Goal: Transaction & Acquisition: Purchase product/service

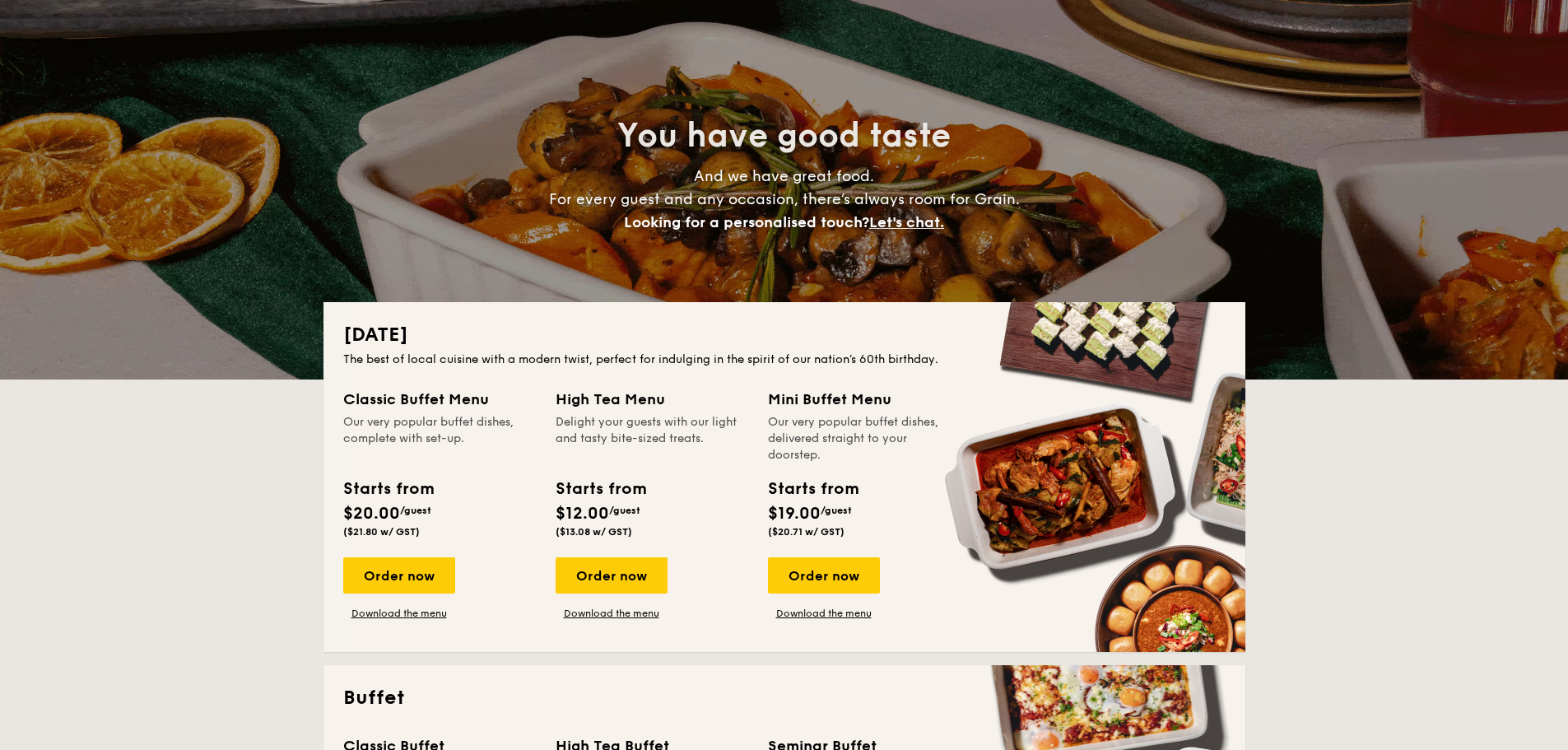
scroll to position [329, 0]
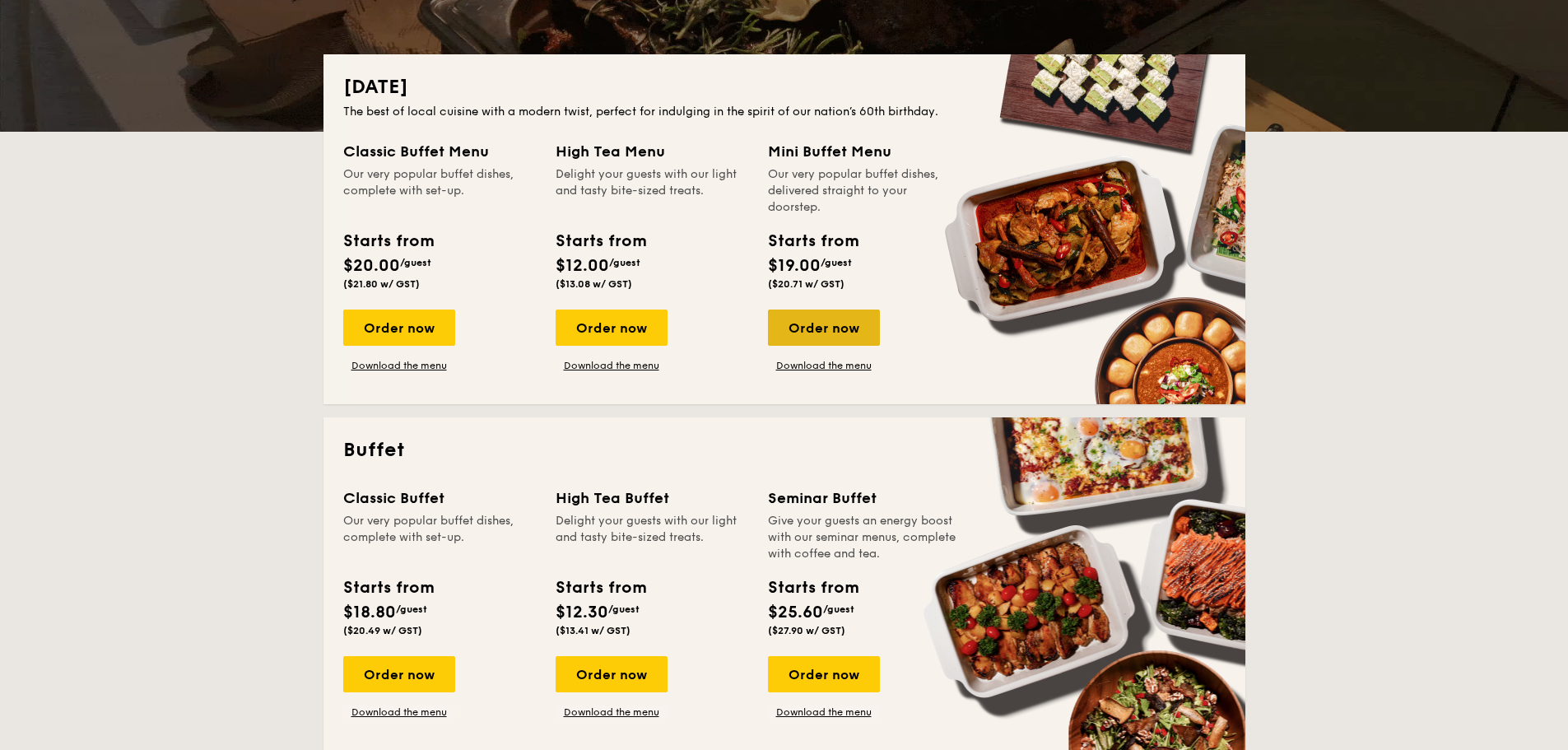
click at [786, 332] on div "Order now" at bounding box center [824, 328] width 112 height 36
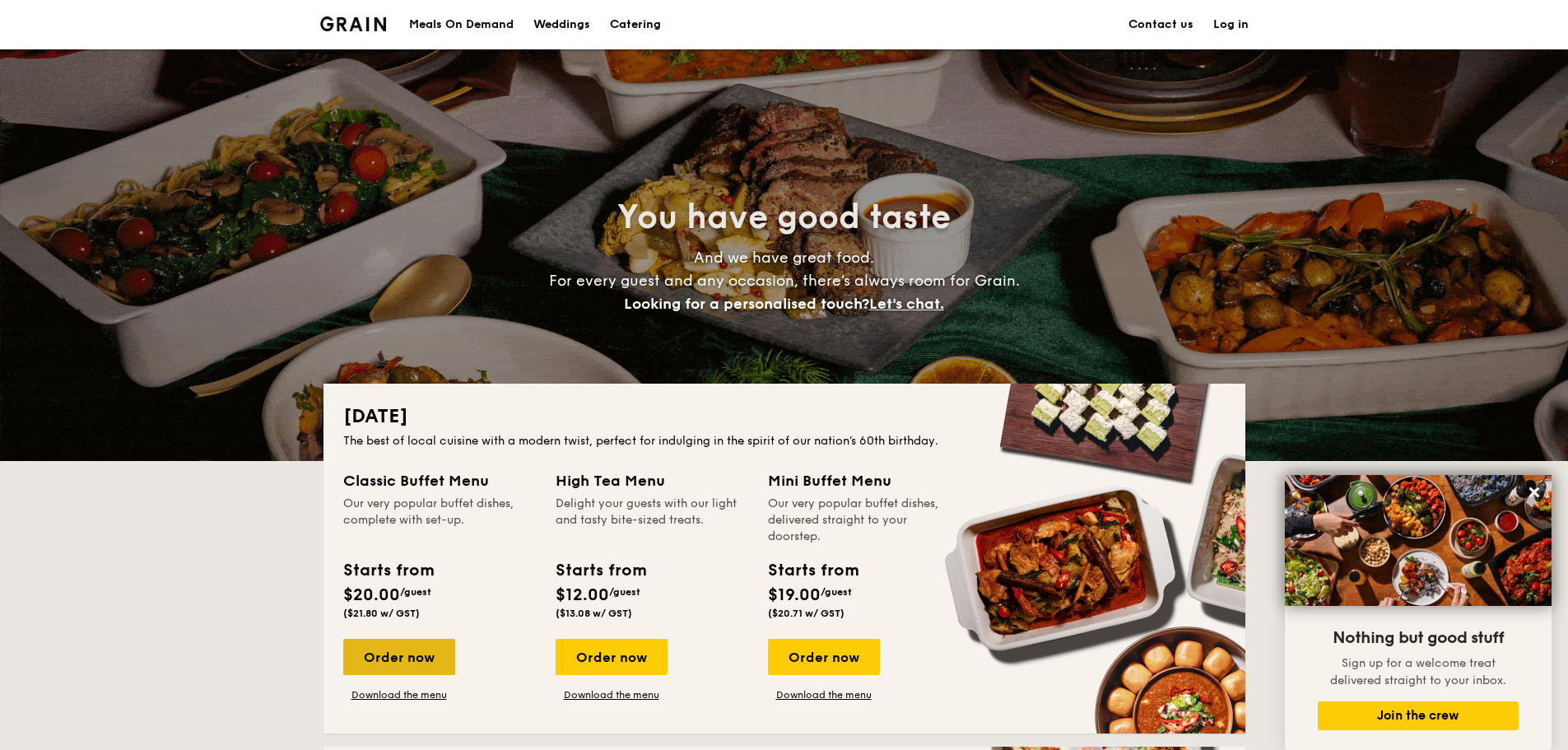
click at [407, 654] on div "Order now" at bounding box center [399, 657] width 112 height 36
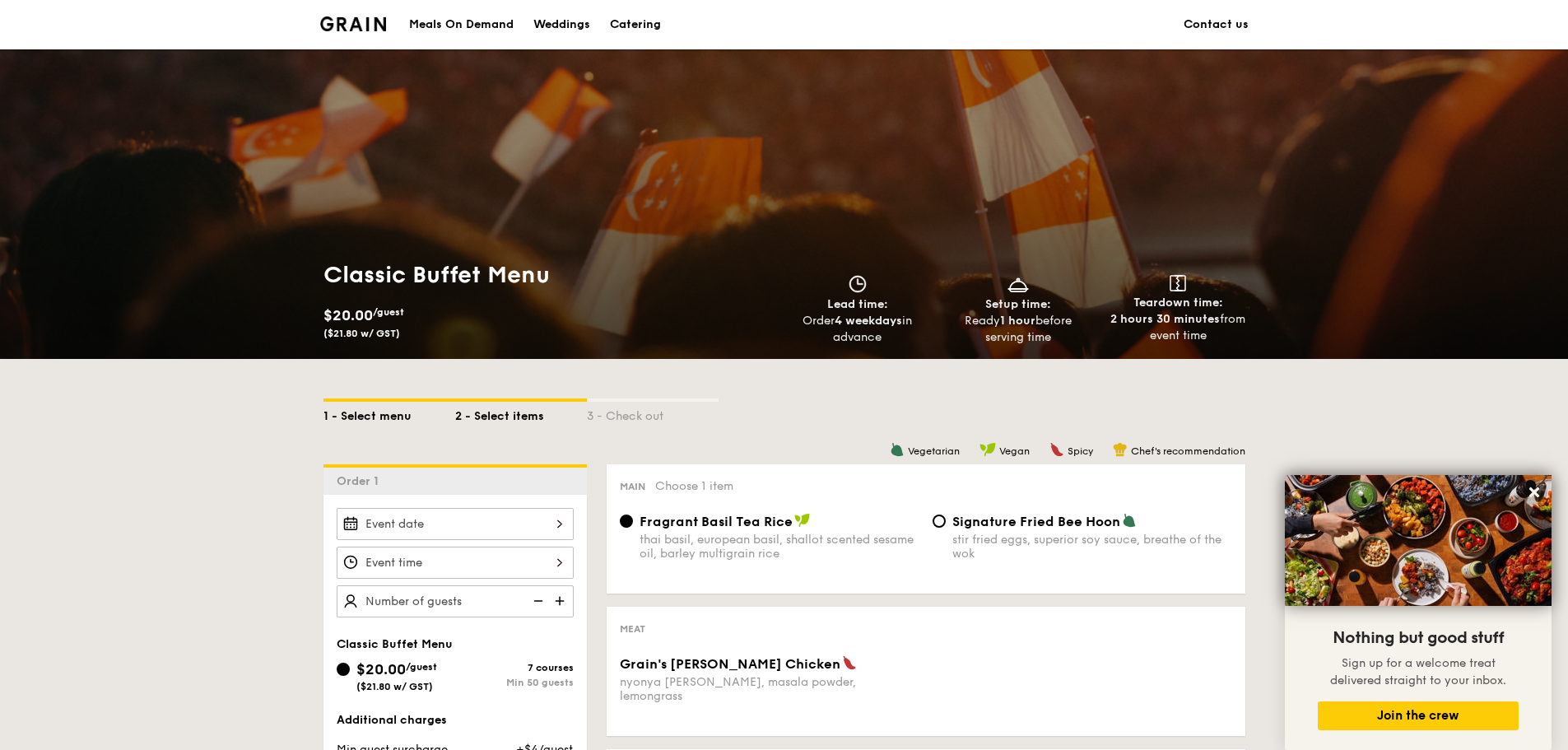
click at [398, 420] on div "1 - Select menu" at bounding box center [389, 413] width 132 height 23
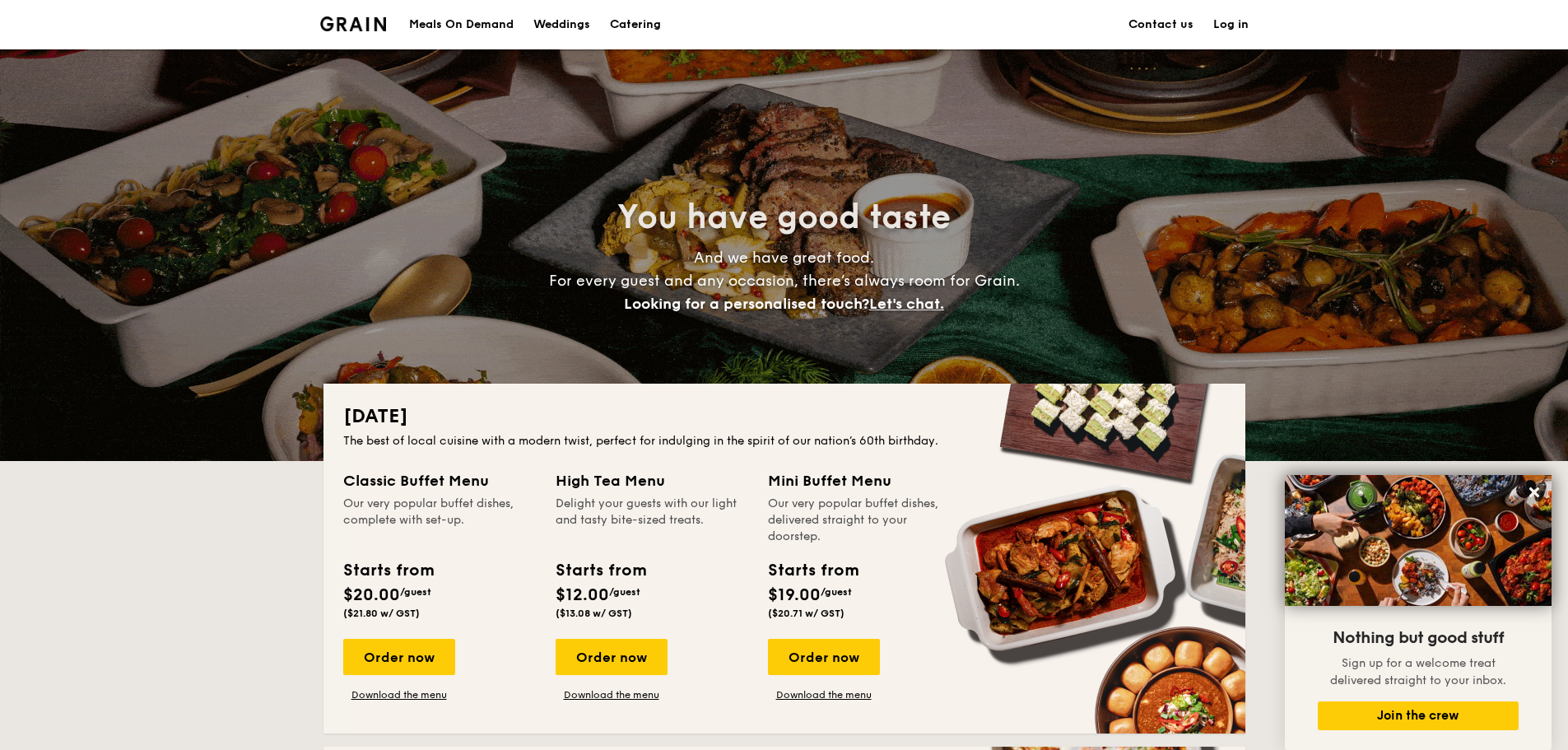
scroll to position [82, 0]
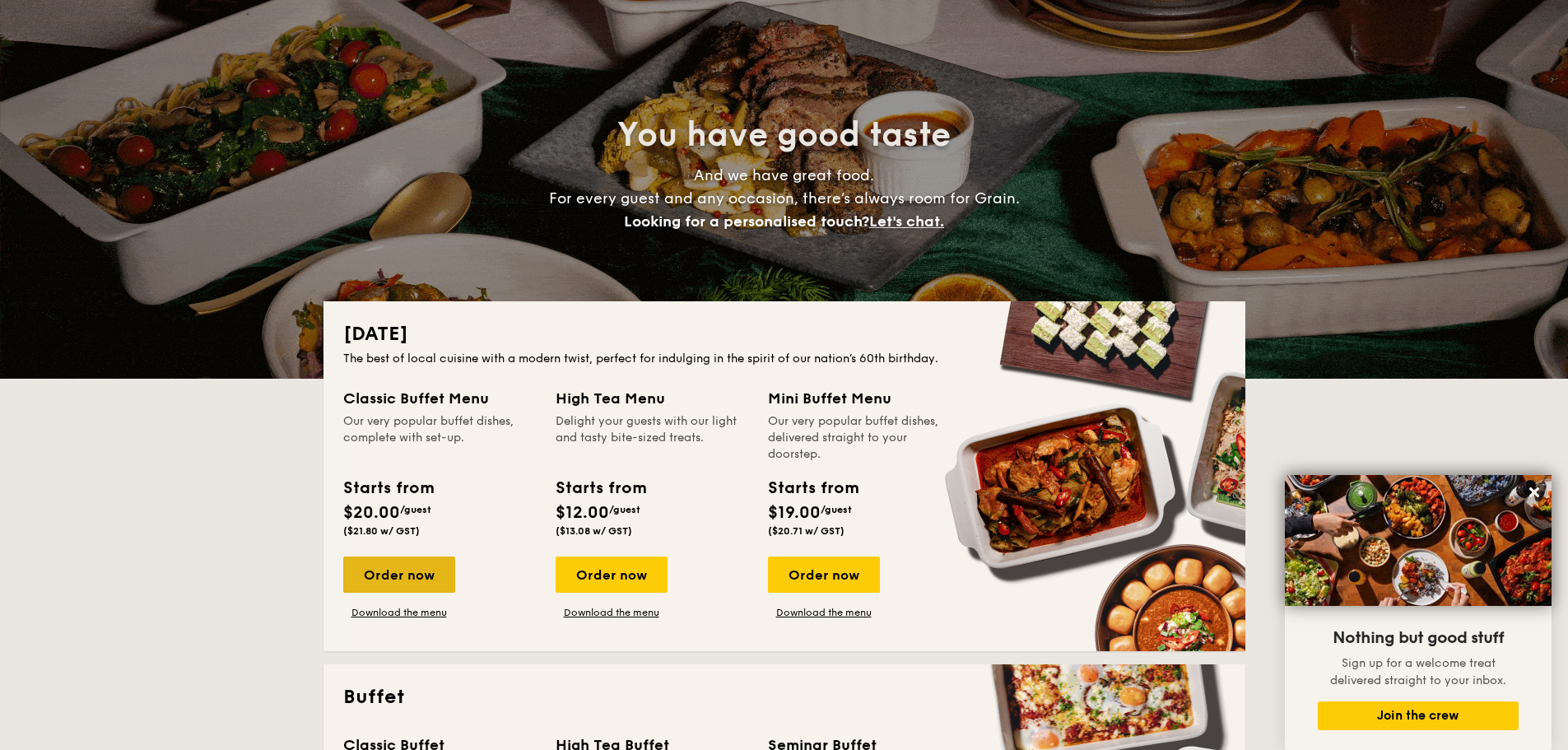
click at [426, 572] on div "Order now" at bounding box center [399, 575] width 112 height 36
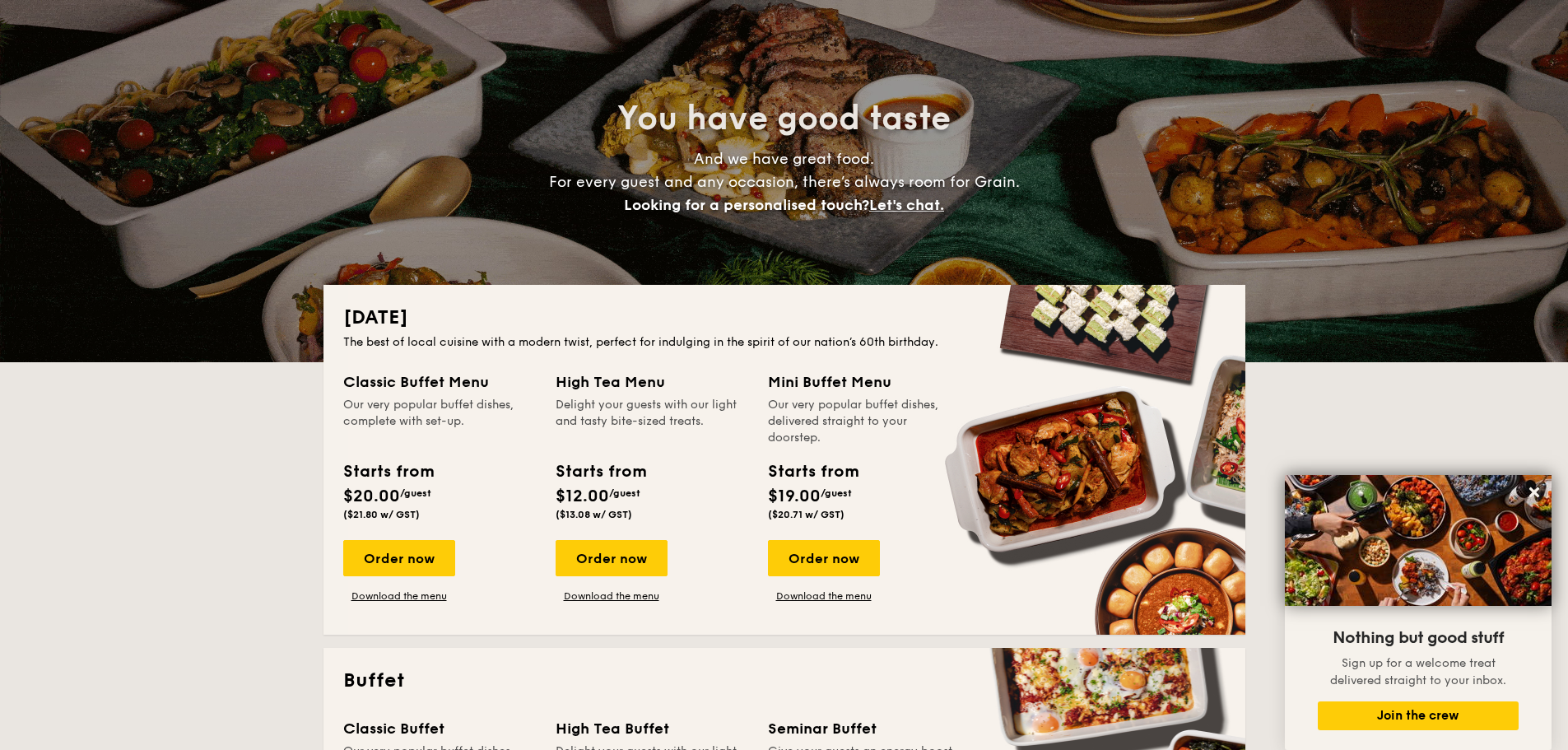
scroll to position [164, 0]
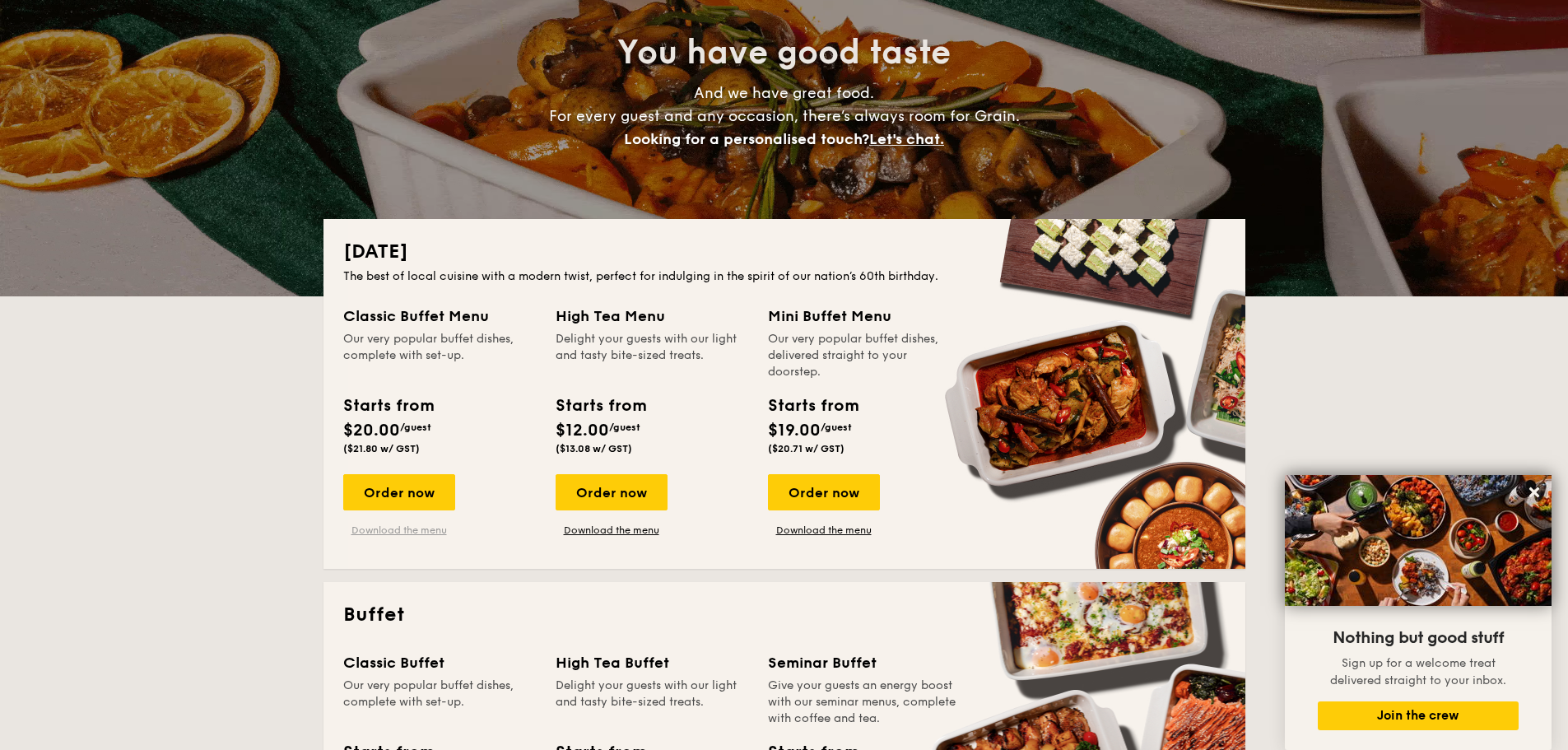
click at [420, 529] on link "Download the menu" at bounding box center [399, 530] width 112 height 14
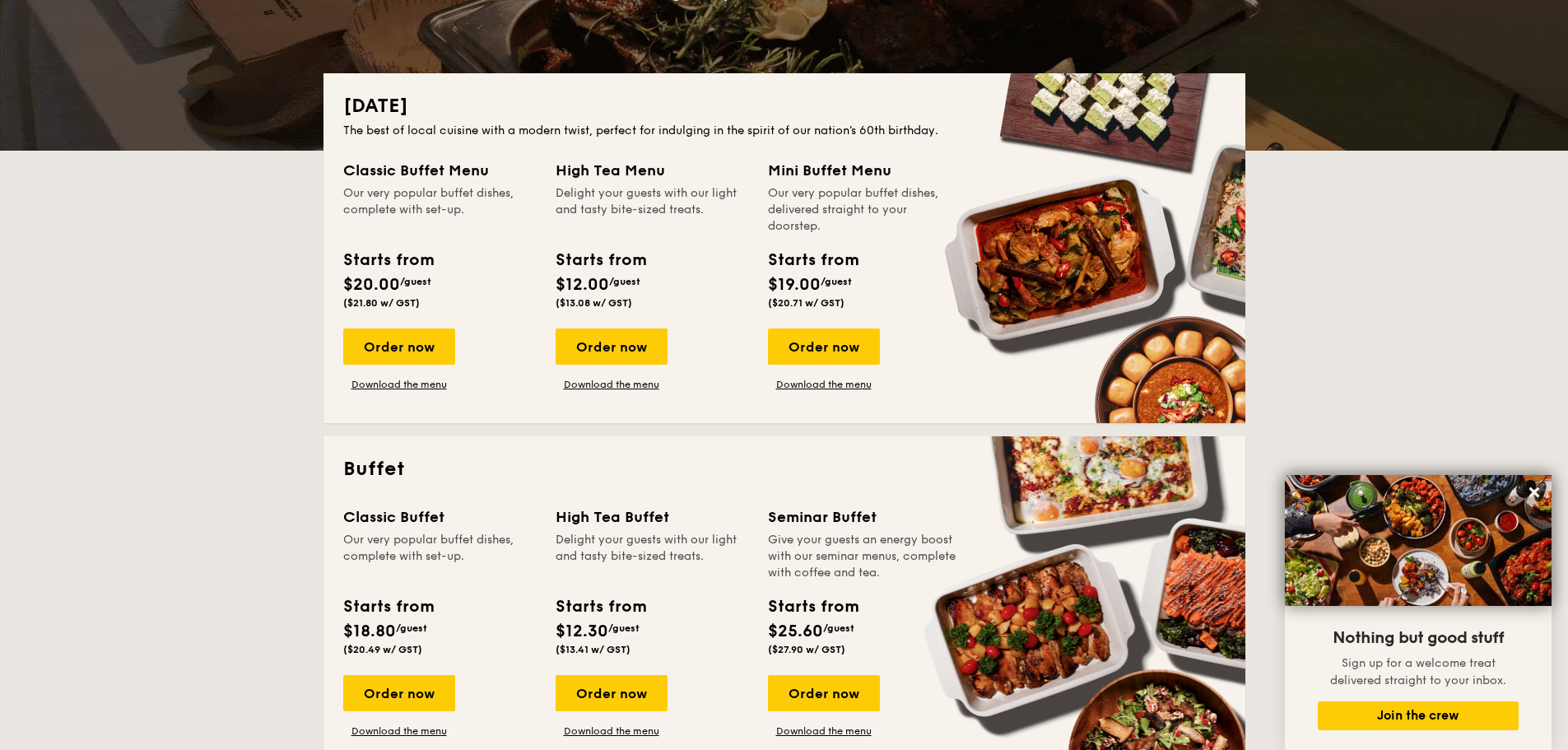
scroll to position [329, 0]
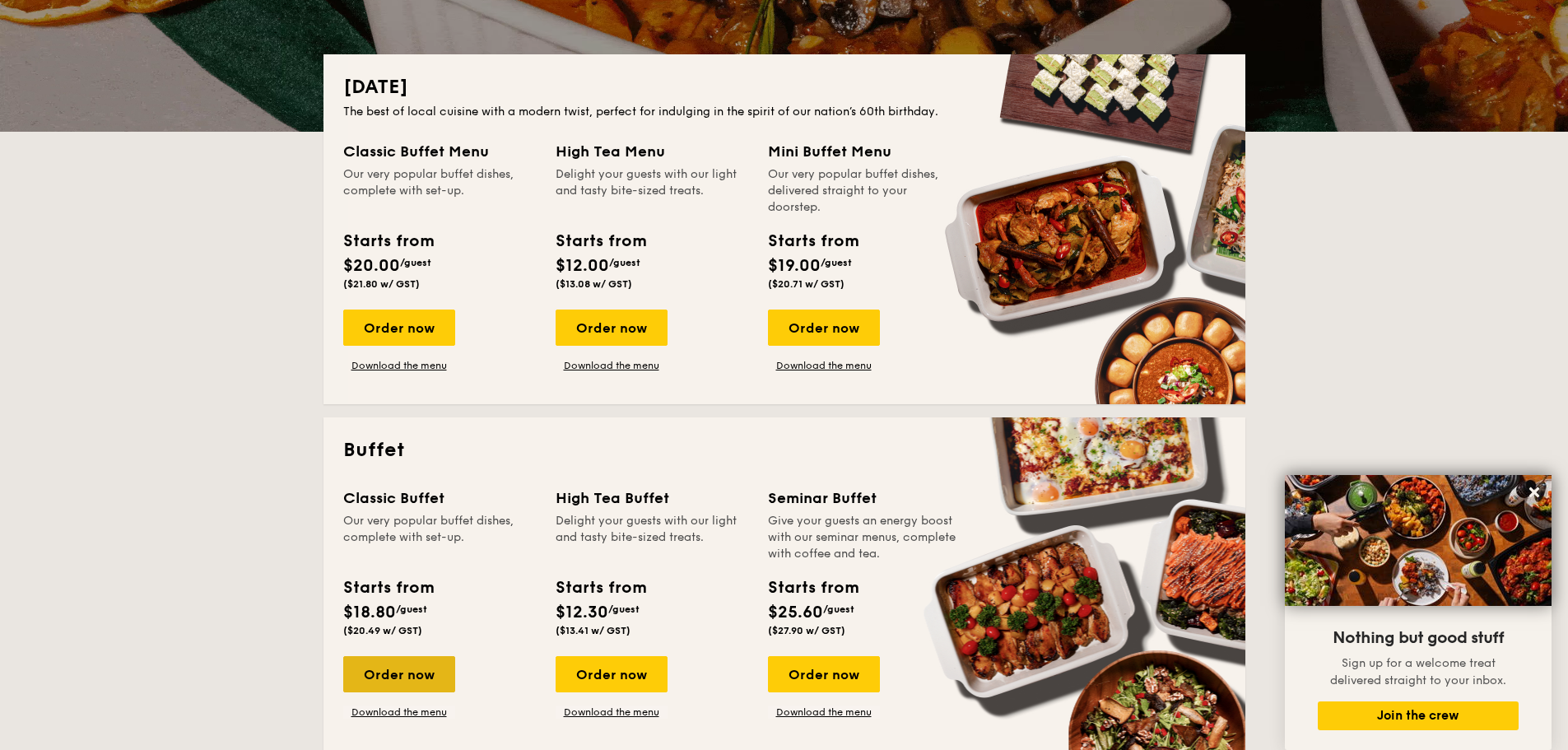
click at [426, 669] on div "Order now" at bounding box center [399, 674] width 112 height 36
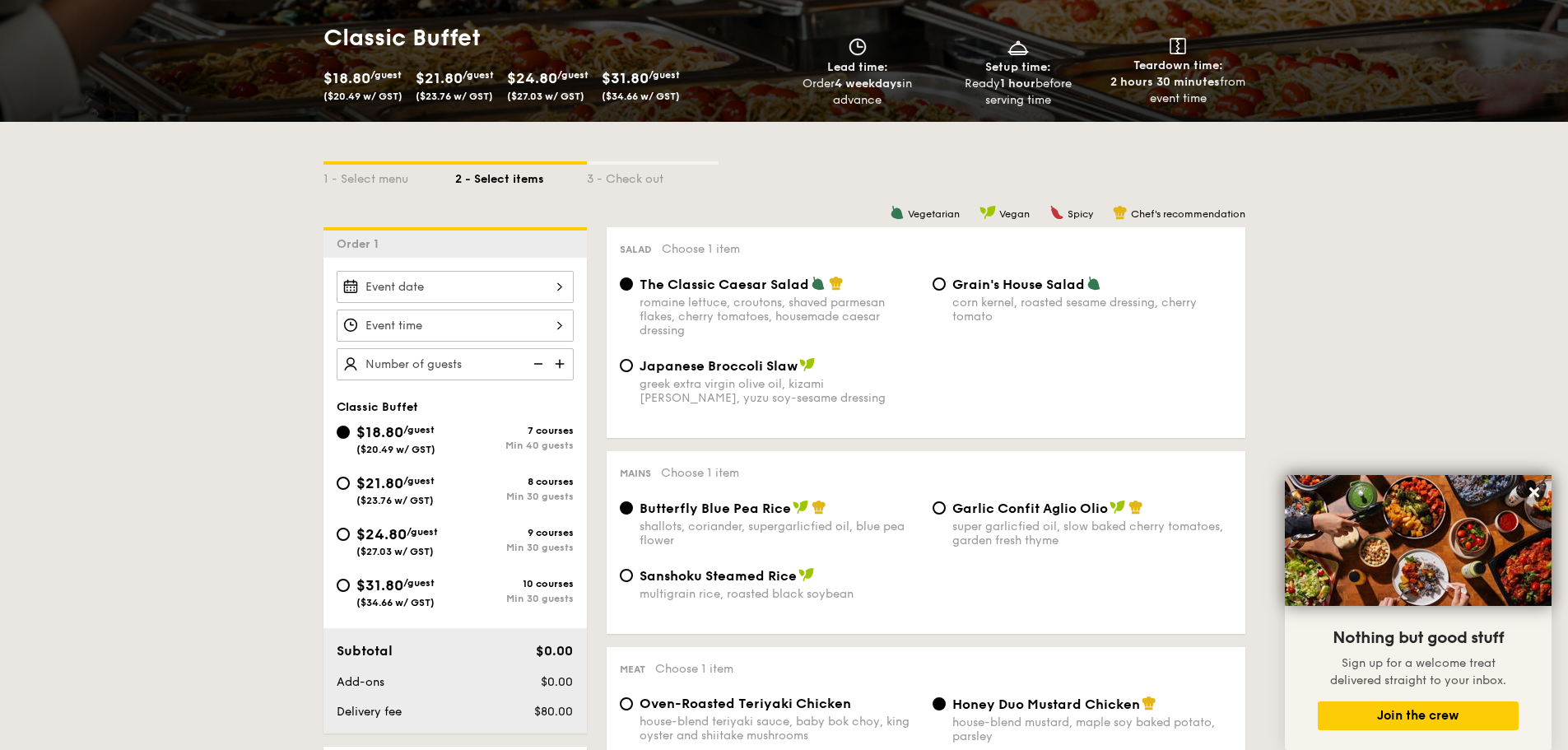
scroll to position [247, 0]
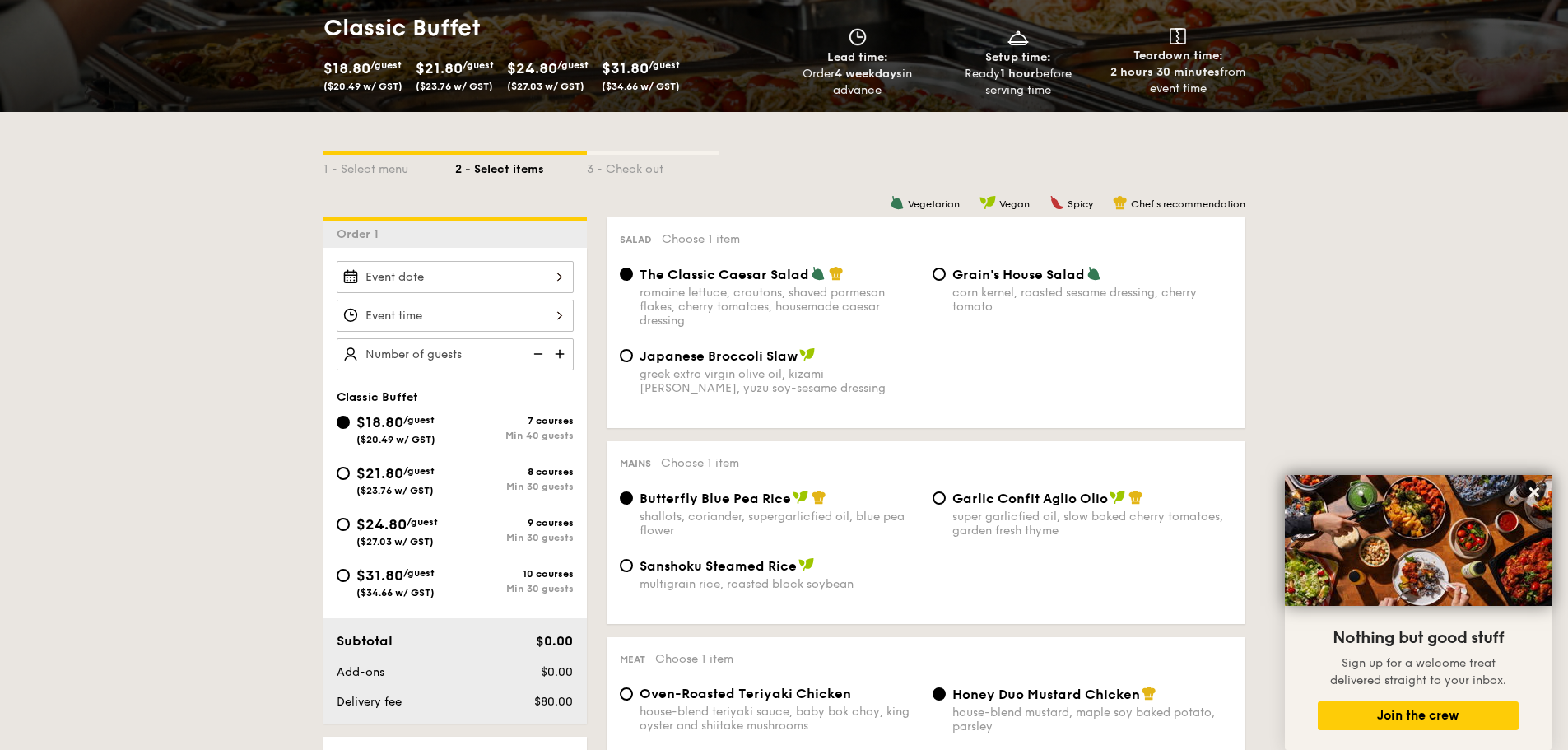
click at [959, 500] on span "Garlic Confit Aglio Olio" at bounding box center [1030, 498] width 155 height 15
click at [946, 500] on input "Garlic Confit Aglio Olio super garlicfied oil, slow baked cherry tomatoes, gard…" at bounding box center [939, 497] width 14 height 14
radio input "true"
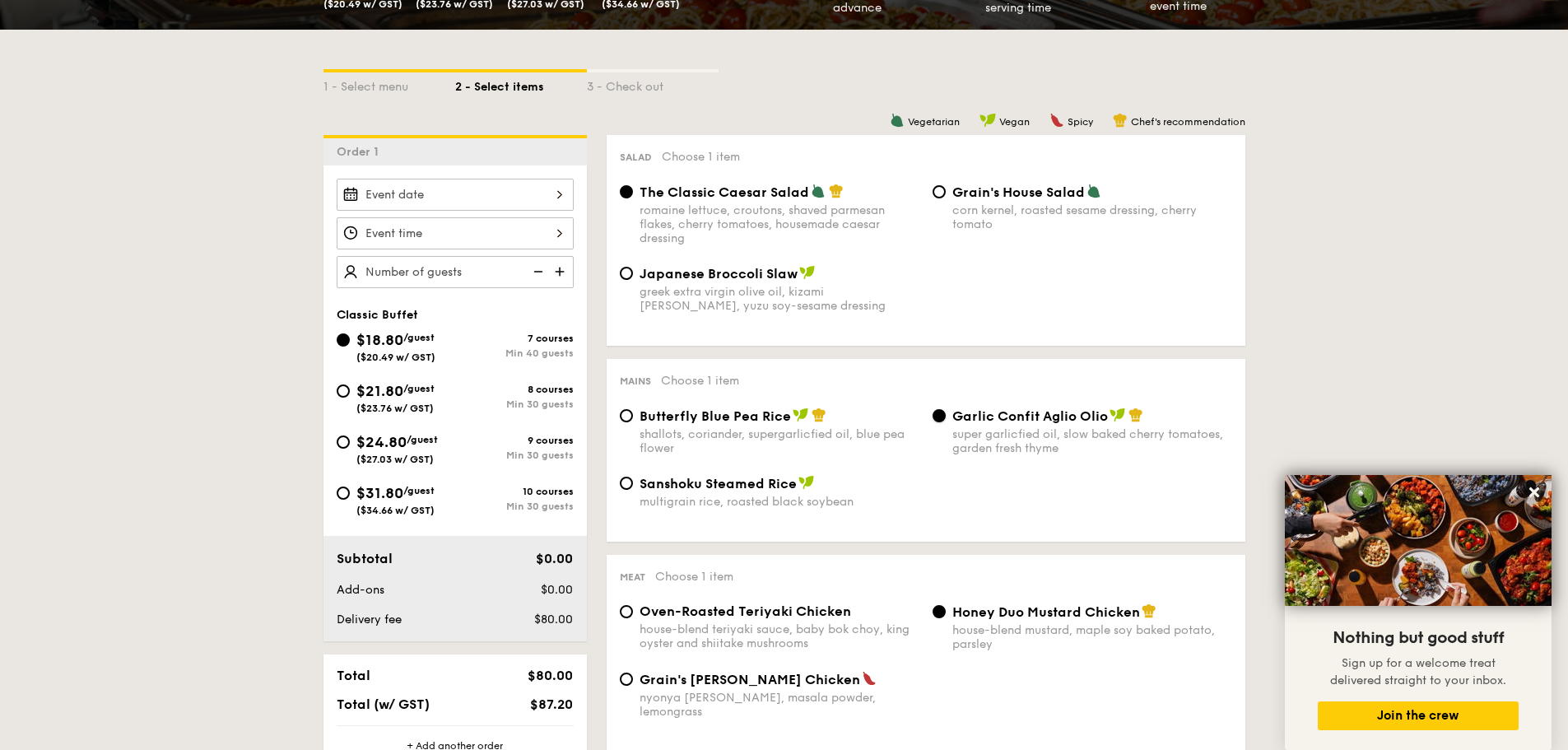
scroll to position [0, 0]
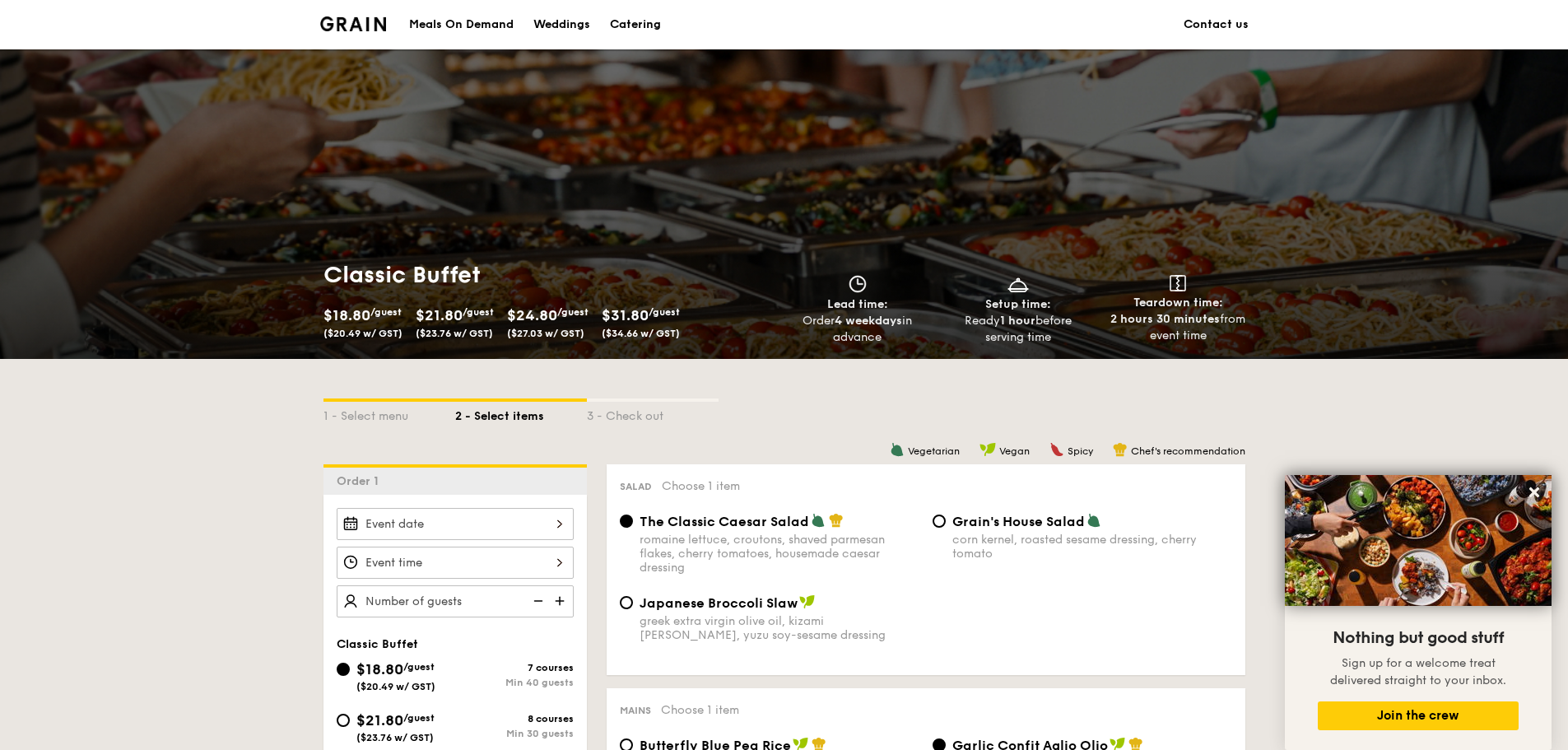
click at [496, 409] on div "2 - Select items" at bounding box center [521, 413] width 132 height 23
click at [379, 412] on div "1 - Select menu" at bounding box center [389, 413] width 132 height 23
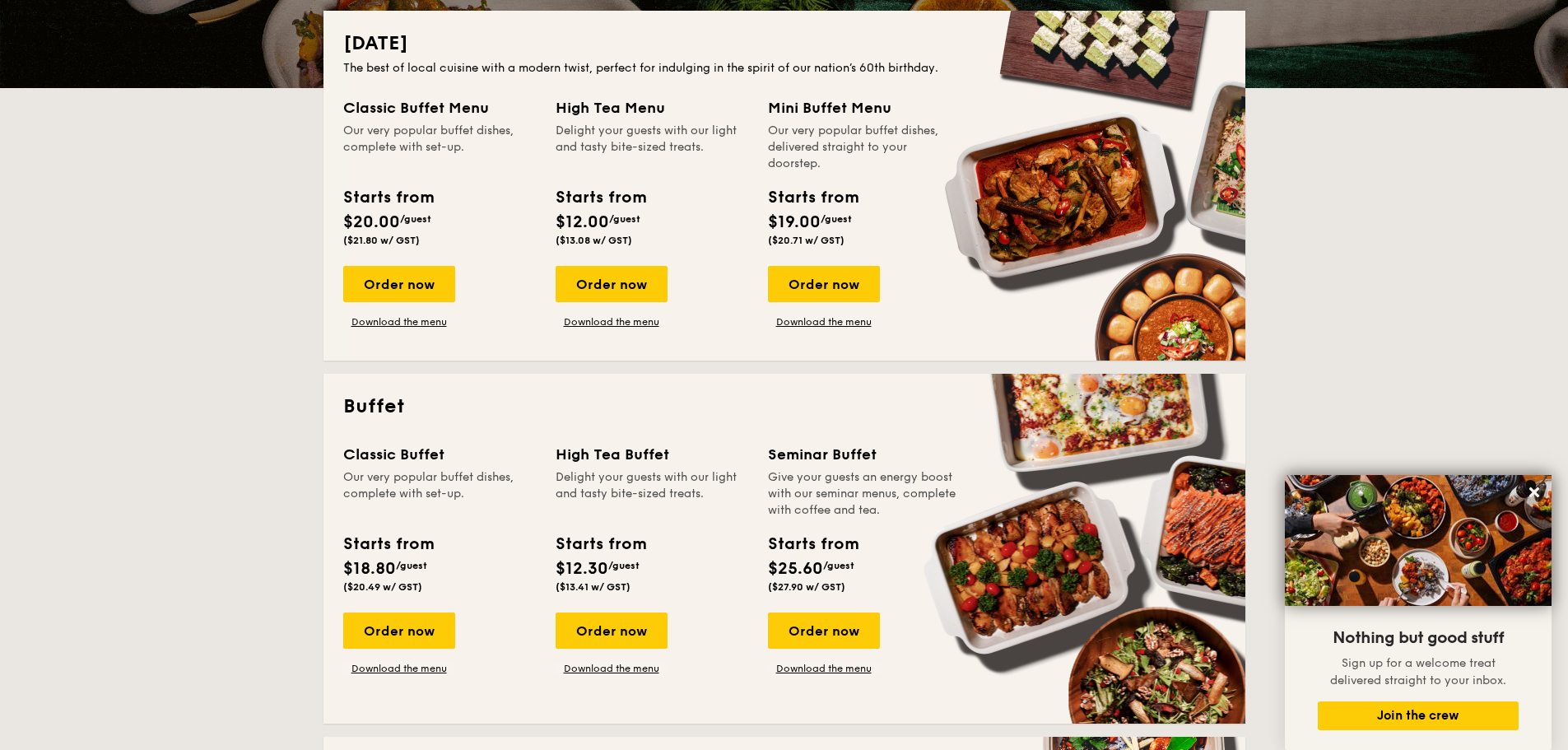
scroll to position [412, 0]
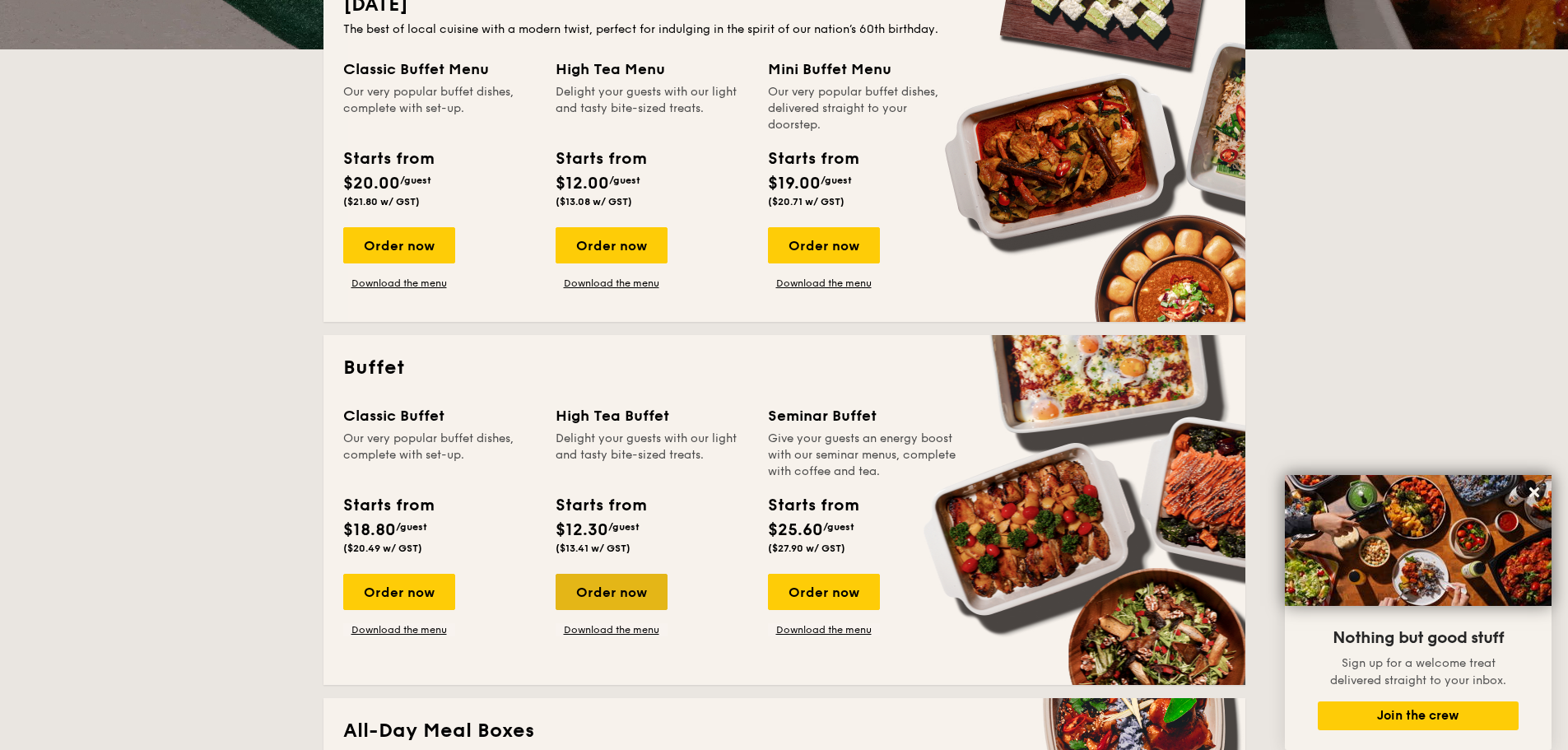
click at [636, 597] on div "Order now" at bounding box center [612, 592] width 112 height 36
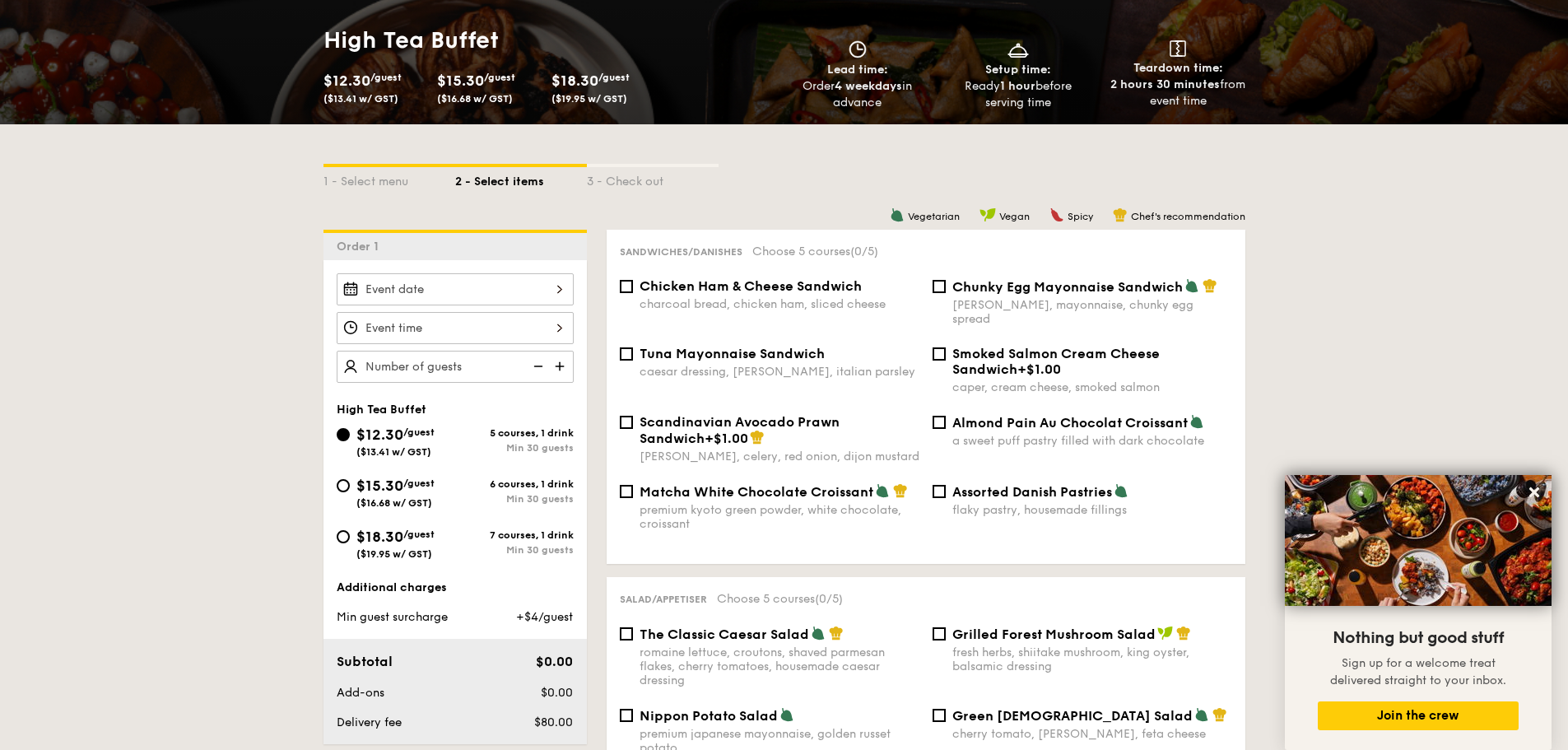
scroll to position [412, 0]
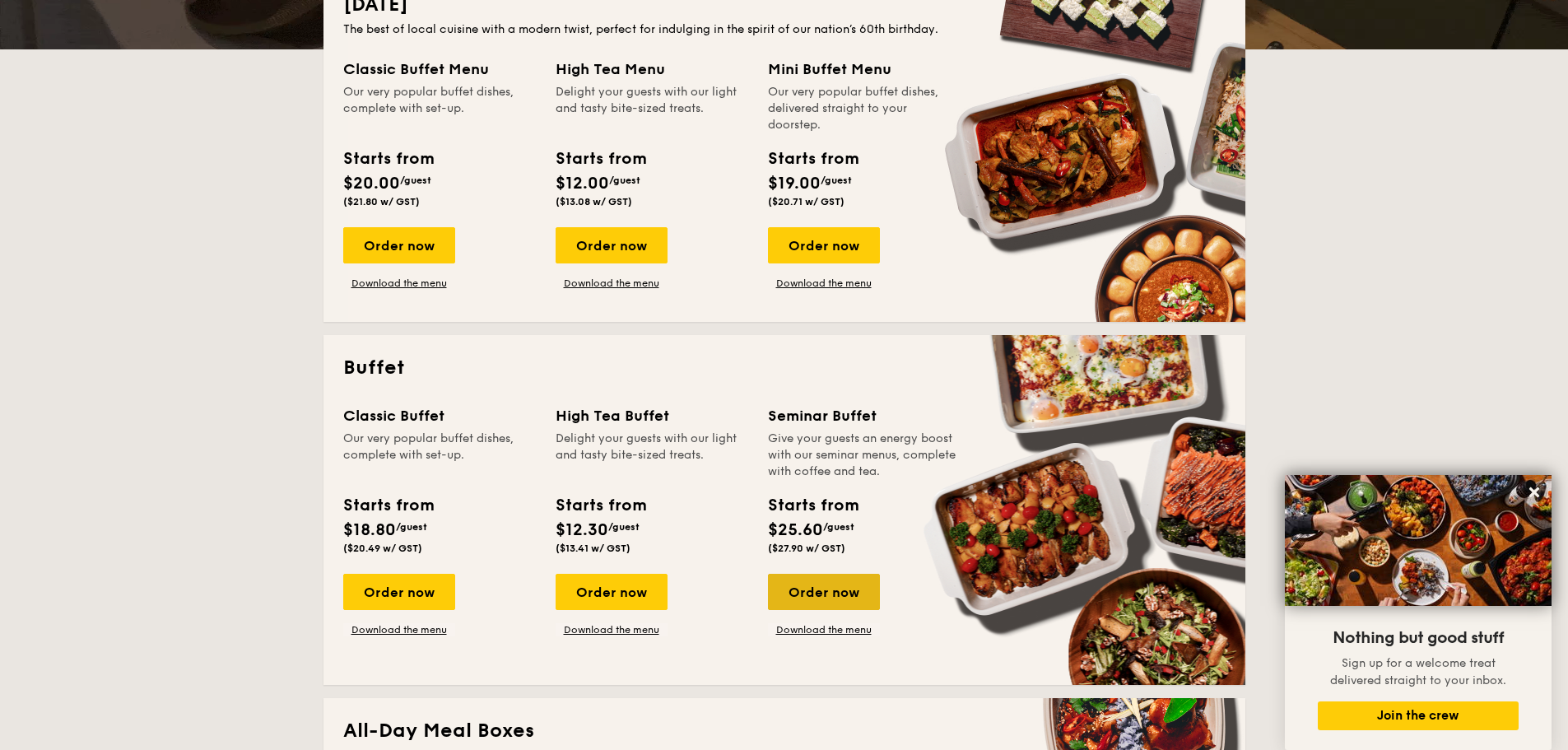
click at [797, 596] on div "Order now" at bounding box center [824, 592] width 112 height 36
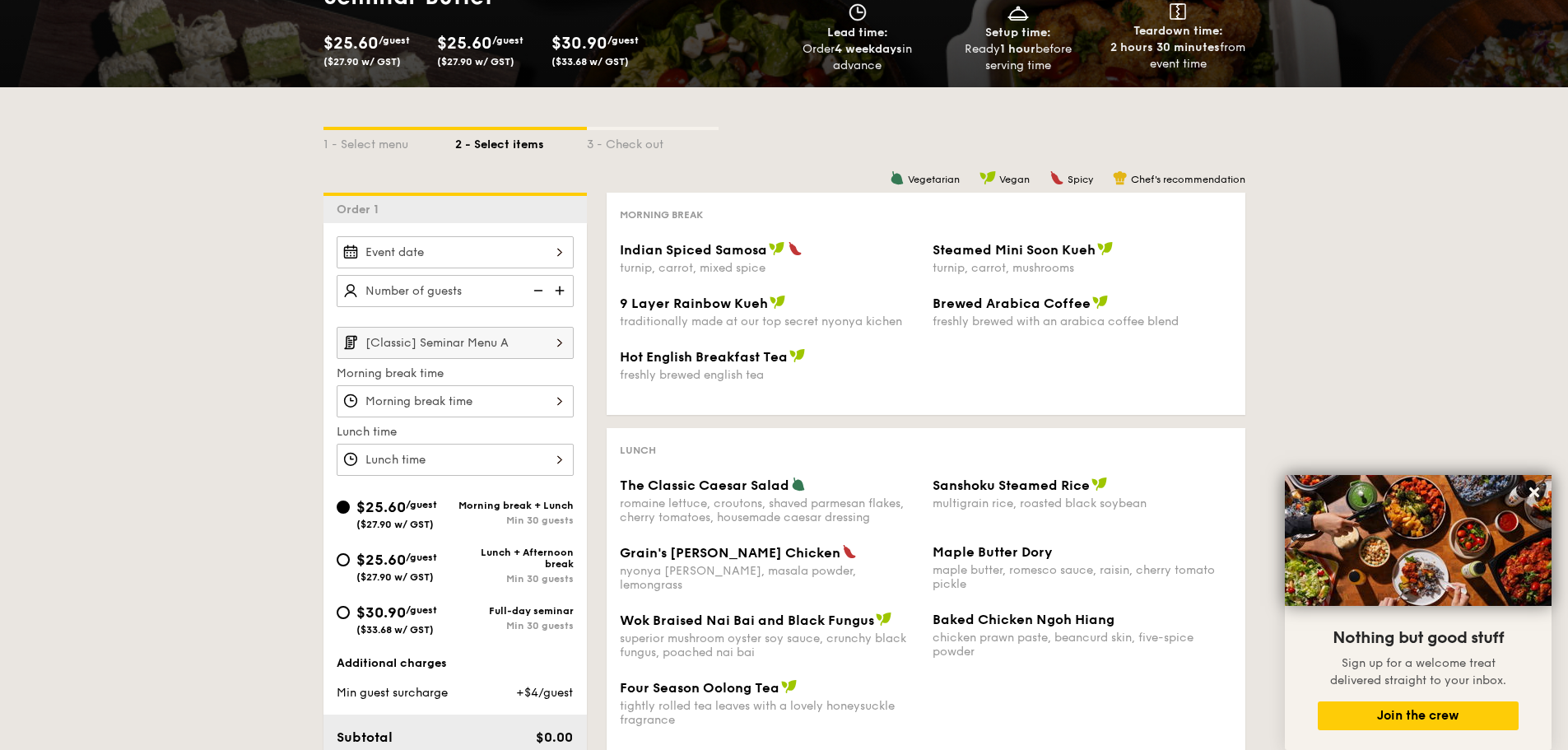
scroll to position [247, 0]
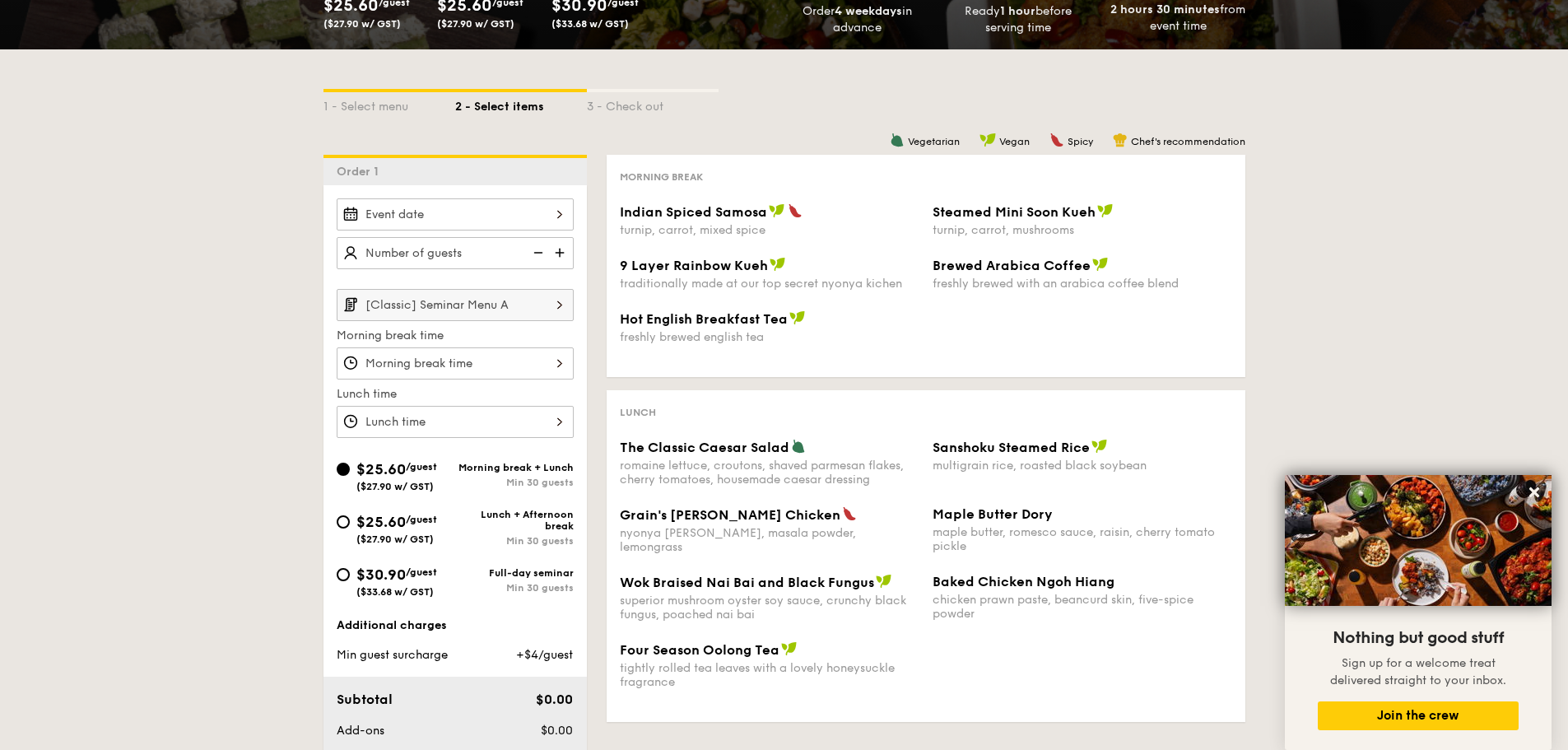
click at [684, 463] on div "romaine lettuce, croutons, shaved parmesan flakes, cherry tomatoes, housemade c…" at bounding box center [770, 472] width 300 height 28
click at [939, 462] on div "multigrain rice, roasted black soybean" at bounding box center [1082, 466] width 300 height 14
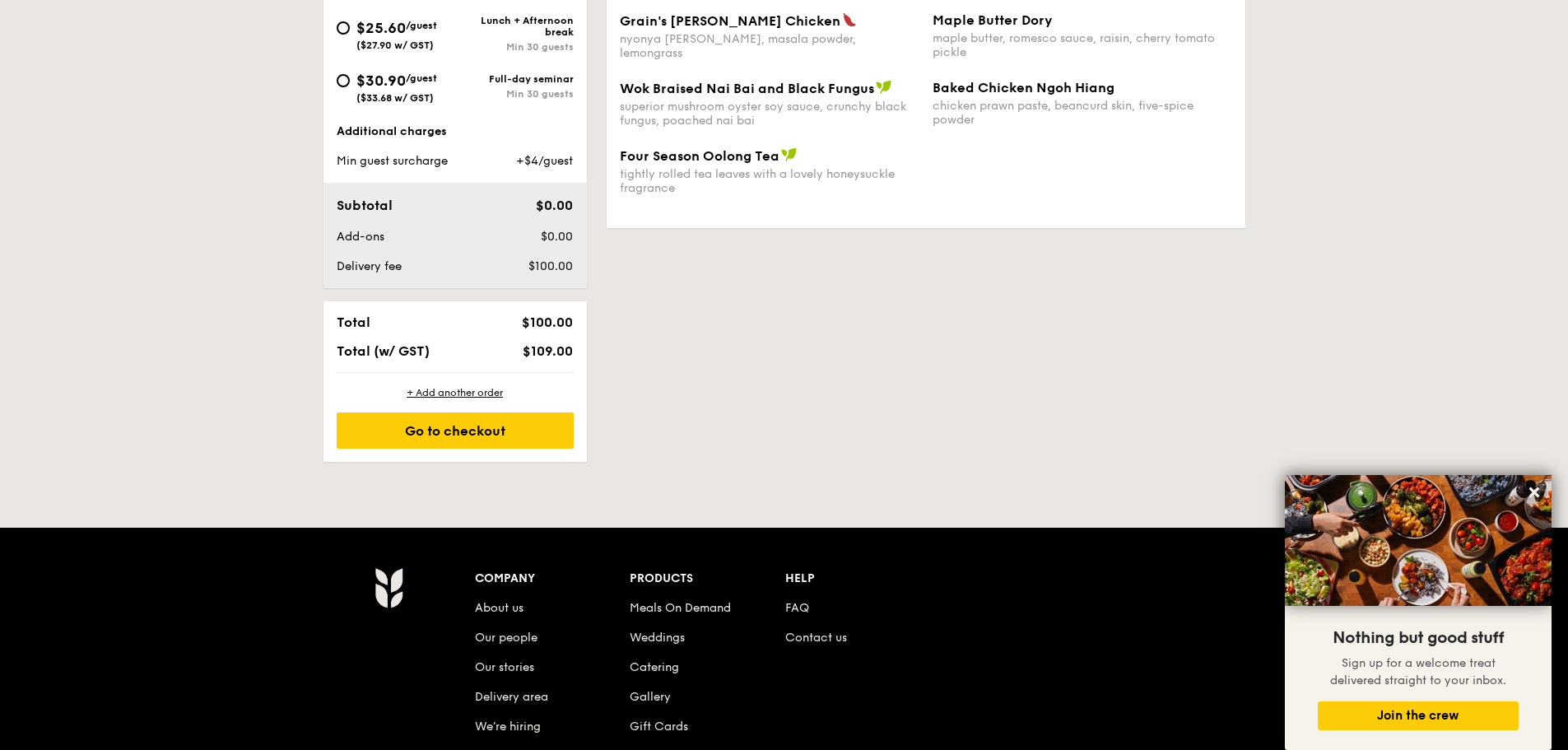
scroll to position [412, 0]
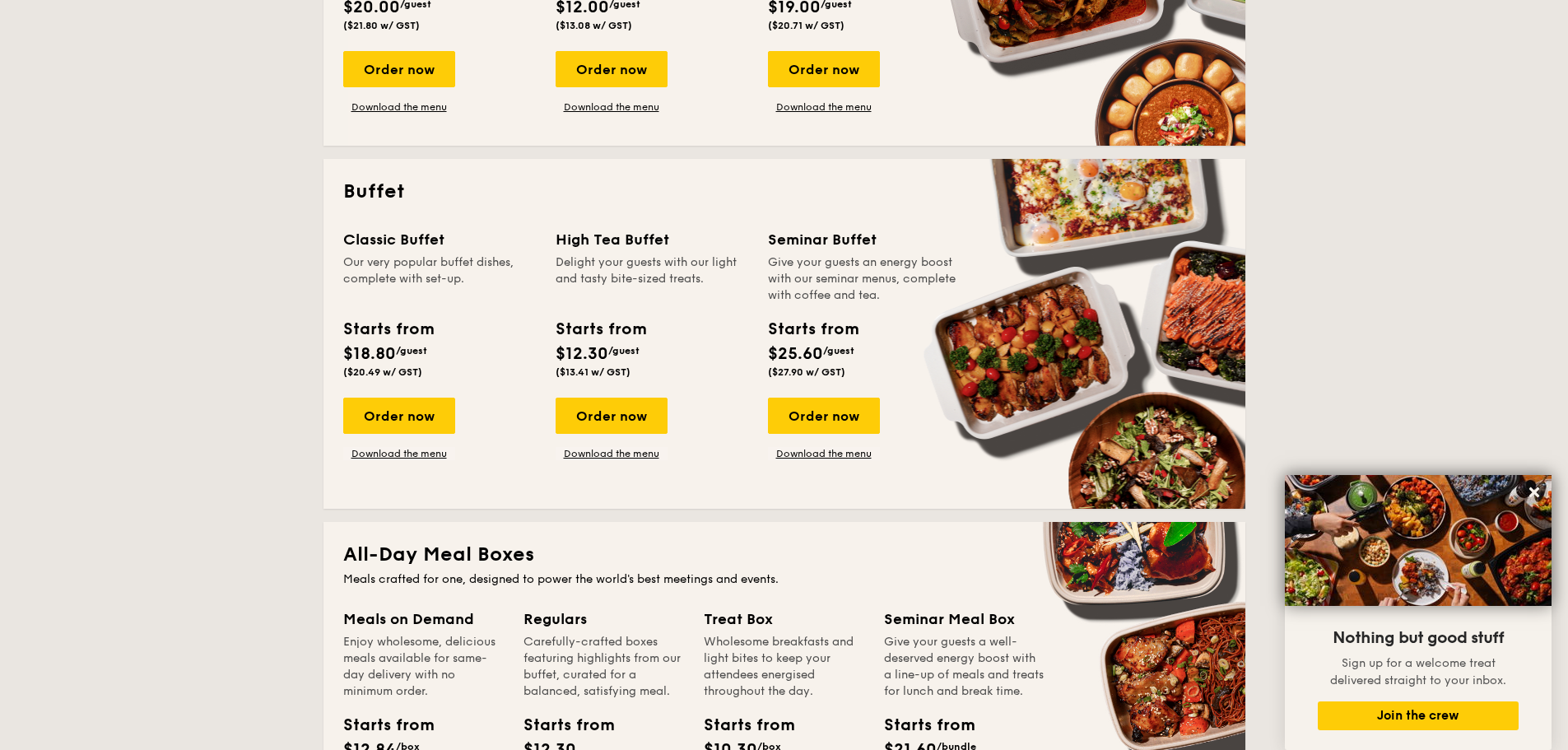
scroll to position [576, 0]
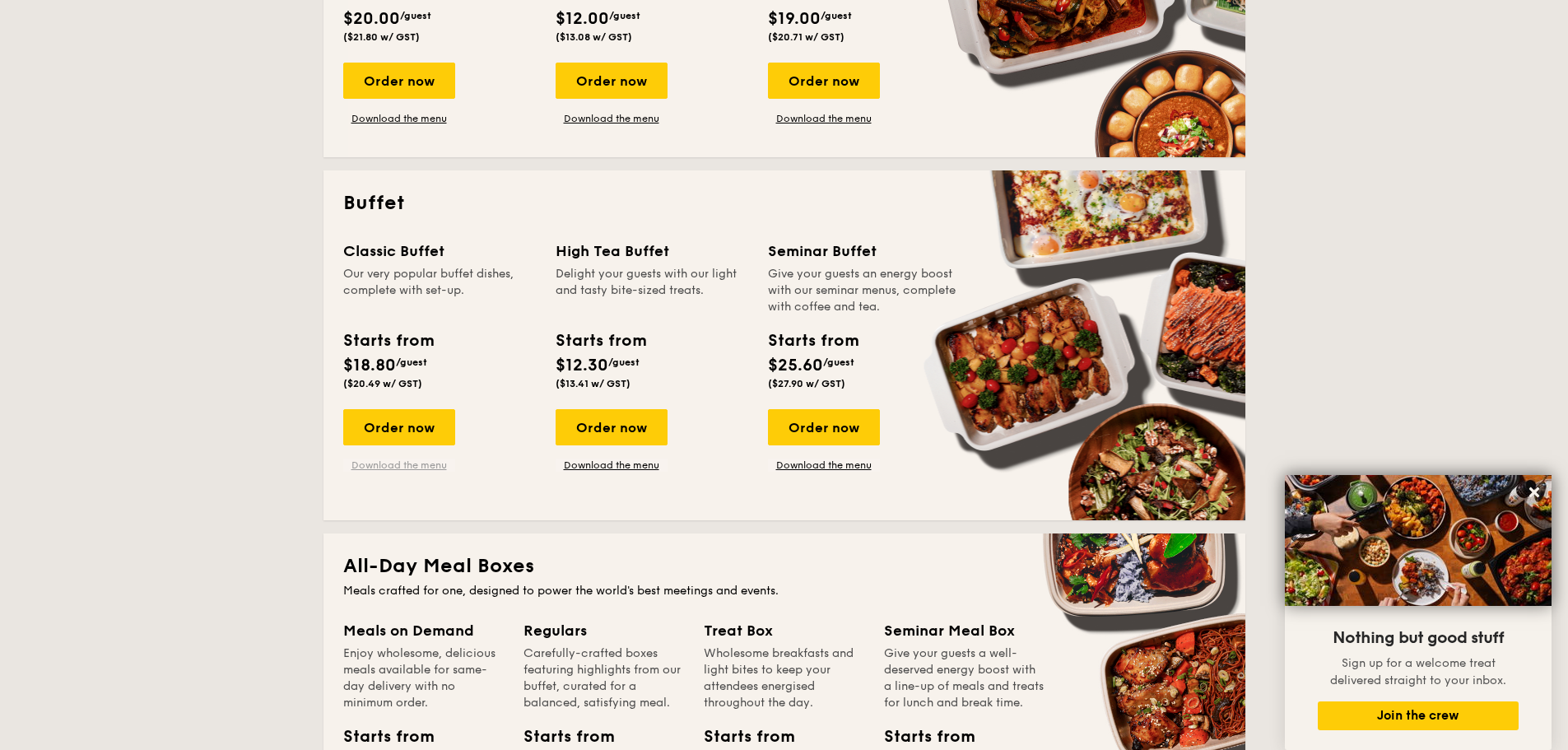
click at [417, 462] on link "Download the menu" at bounding box center [399, 465] width 112 height 14
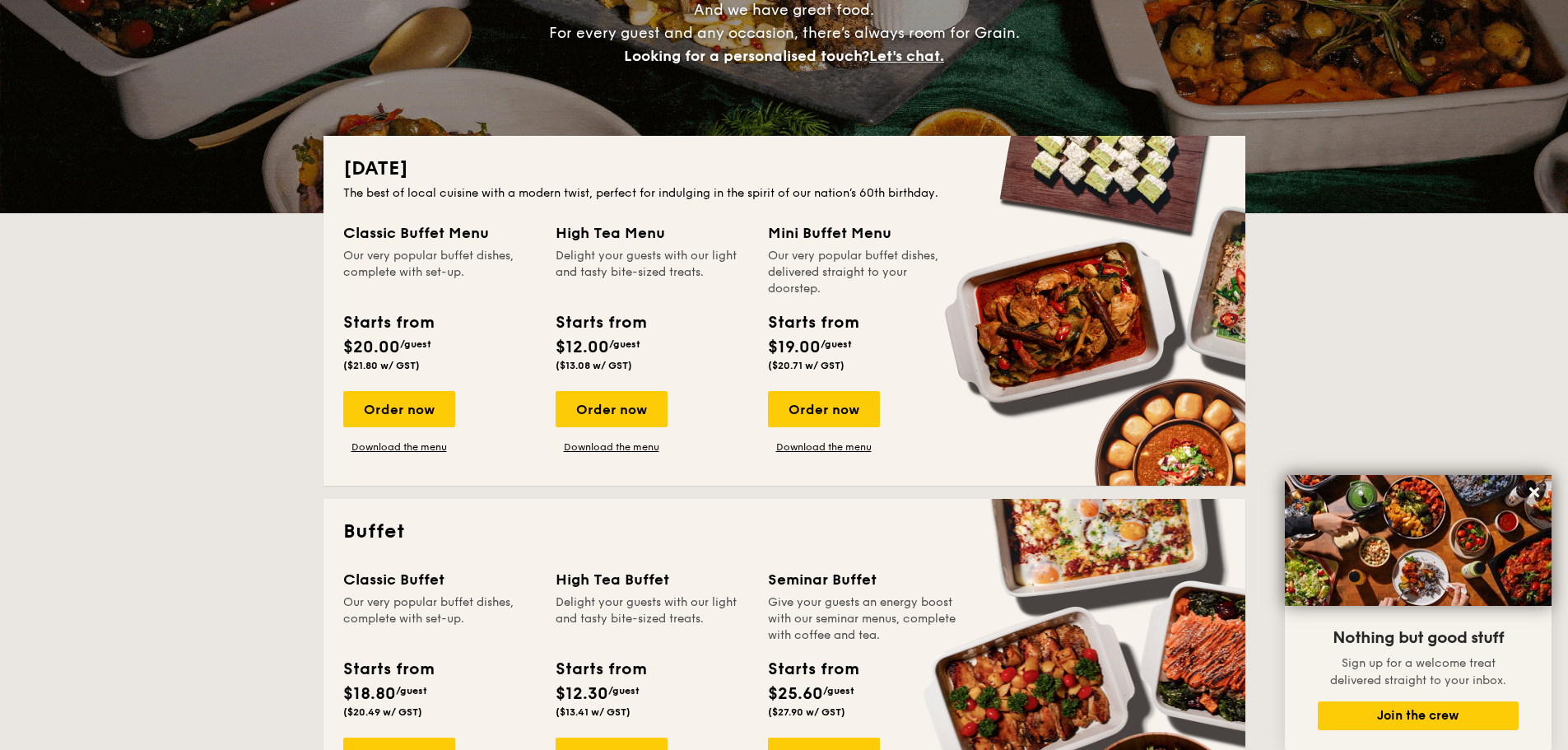
scroll to position [412, 0]
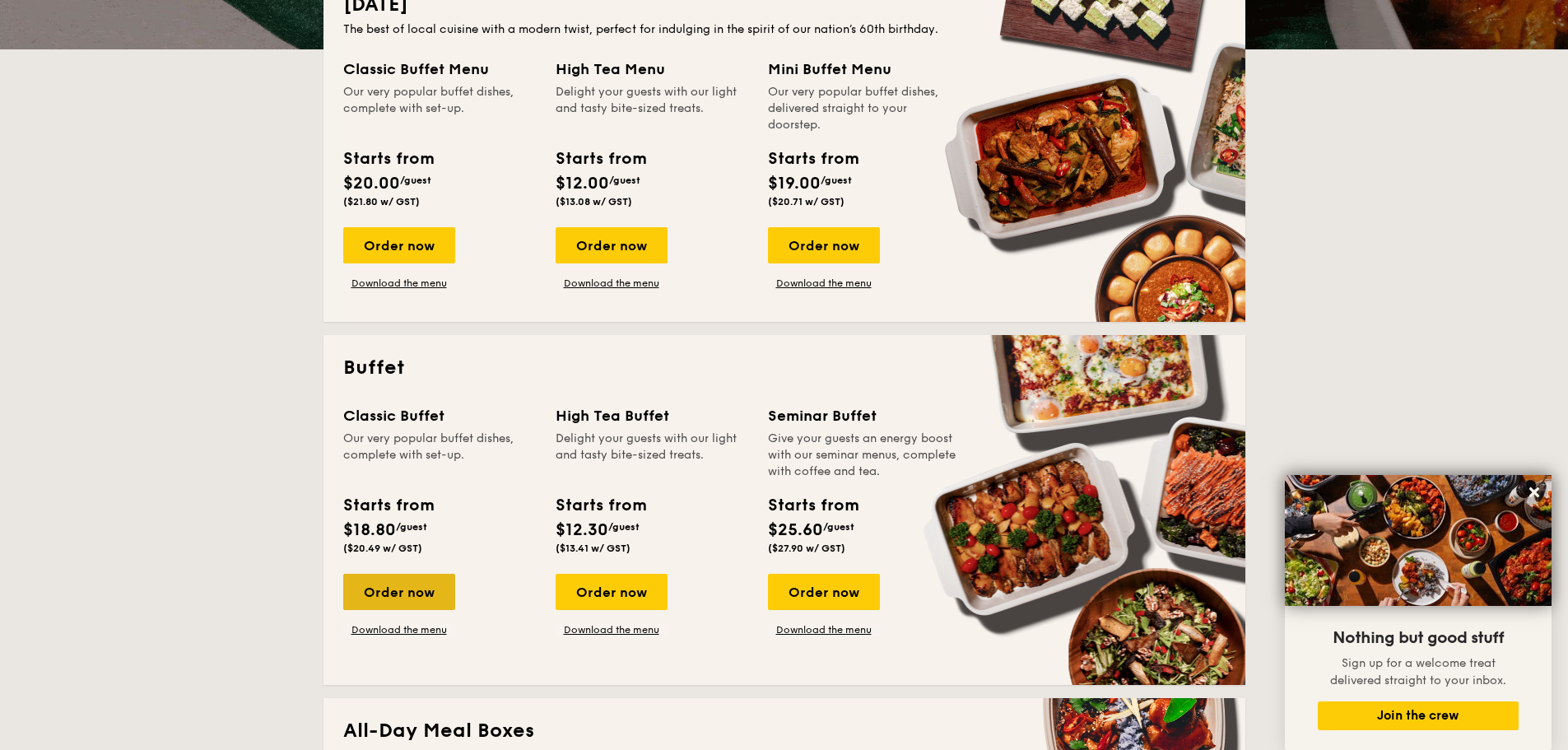
click at [433, 593] on div "Order now" at bounding box center [399, 592] width 112 height 36
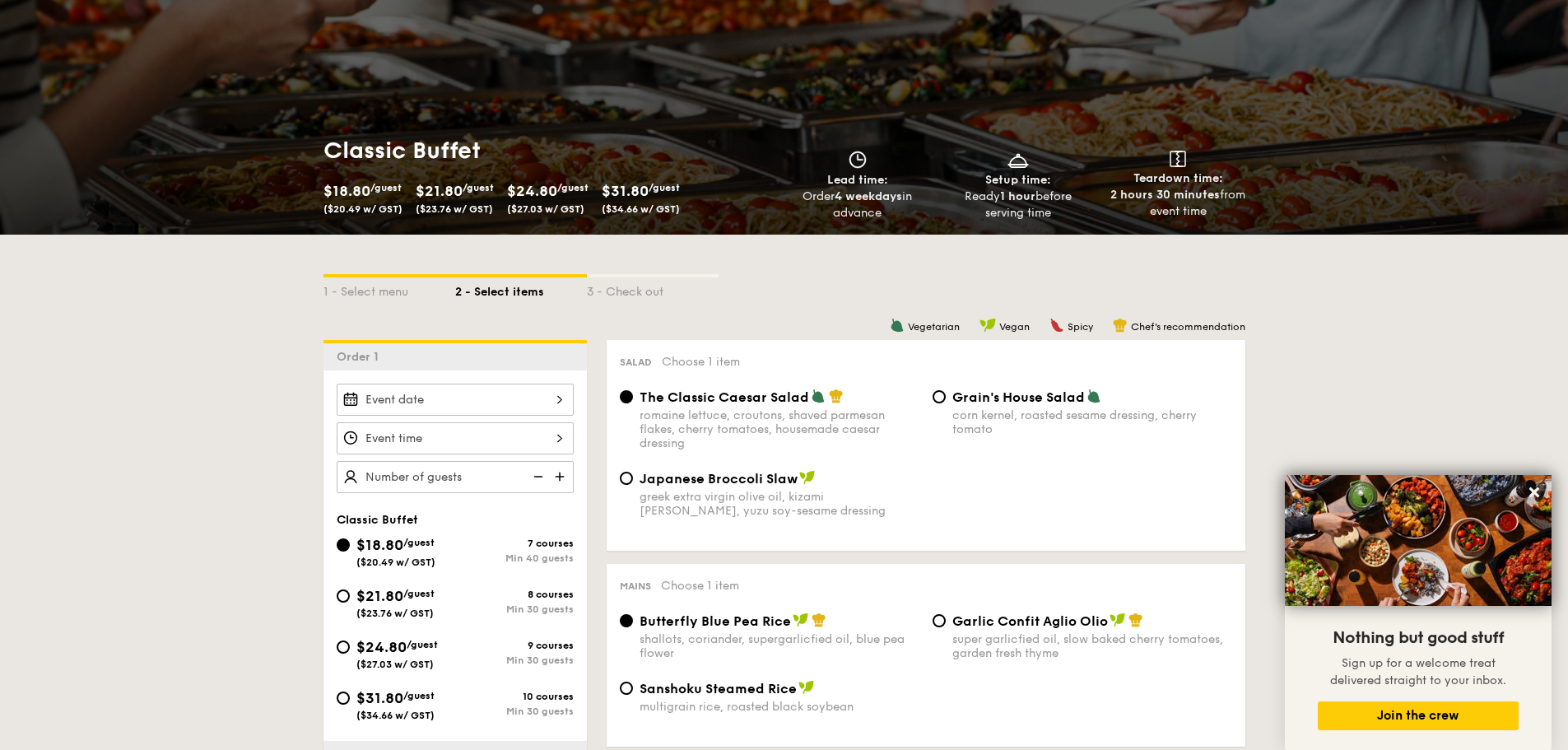
scroll to position [329, 0]
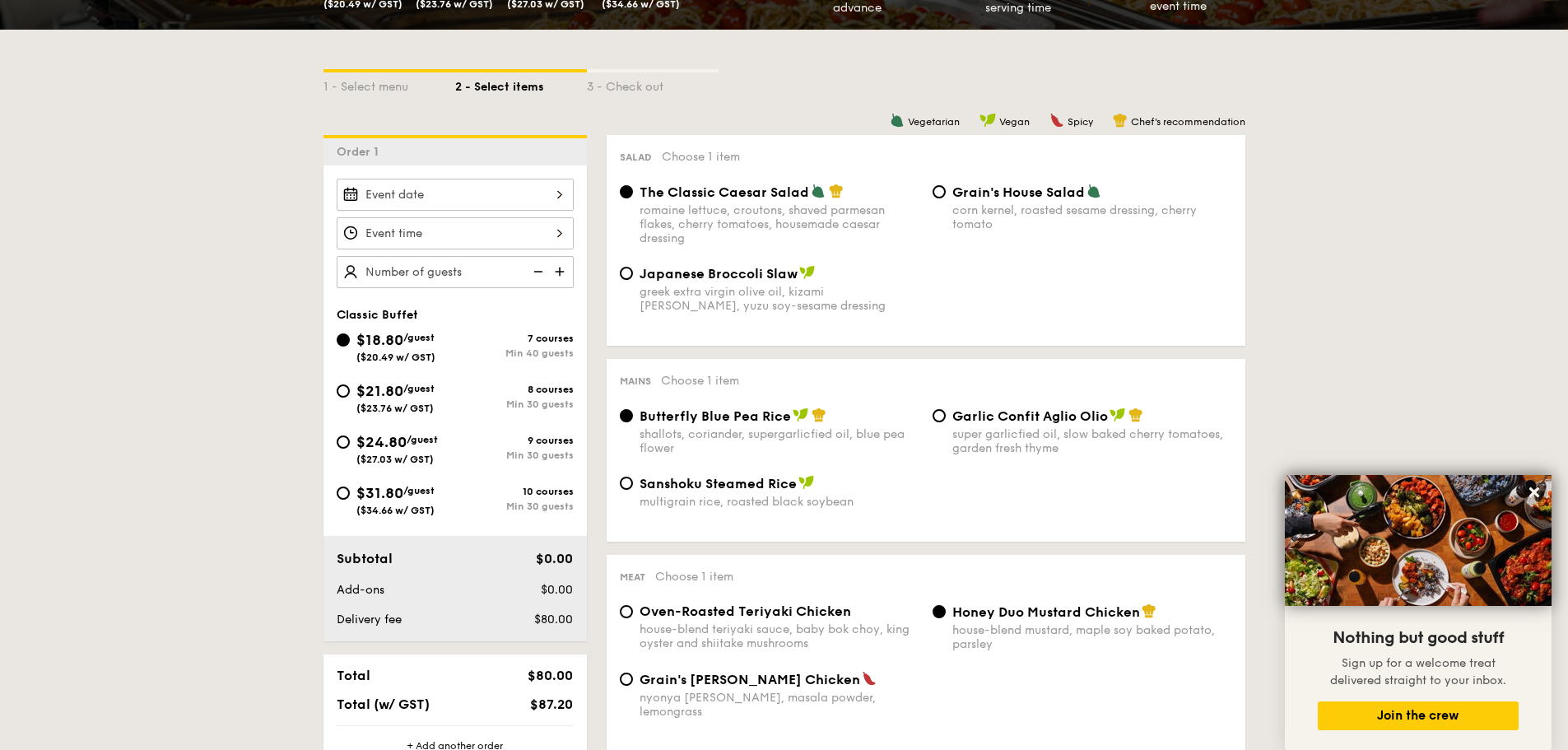
click at [687, 575] on span "Choose 1 item" at bounding box center [694, 577] width 79 height 14
click at [341, 389] on input "$21.80 /guest ($23.76 w/ GST) 8 courses Min 30 guests" at bounding box center [343, 391] width 14 height 14
radio input "true"
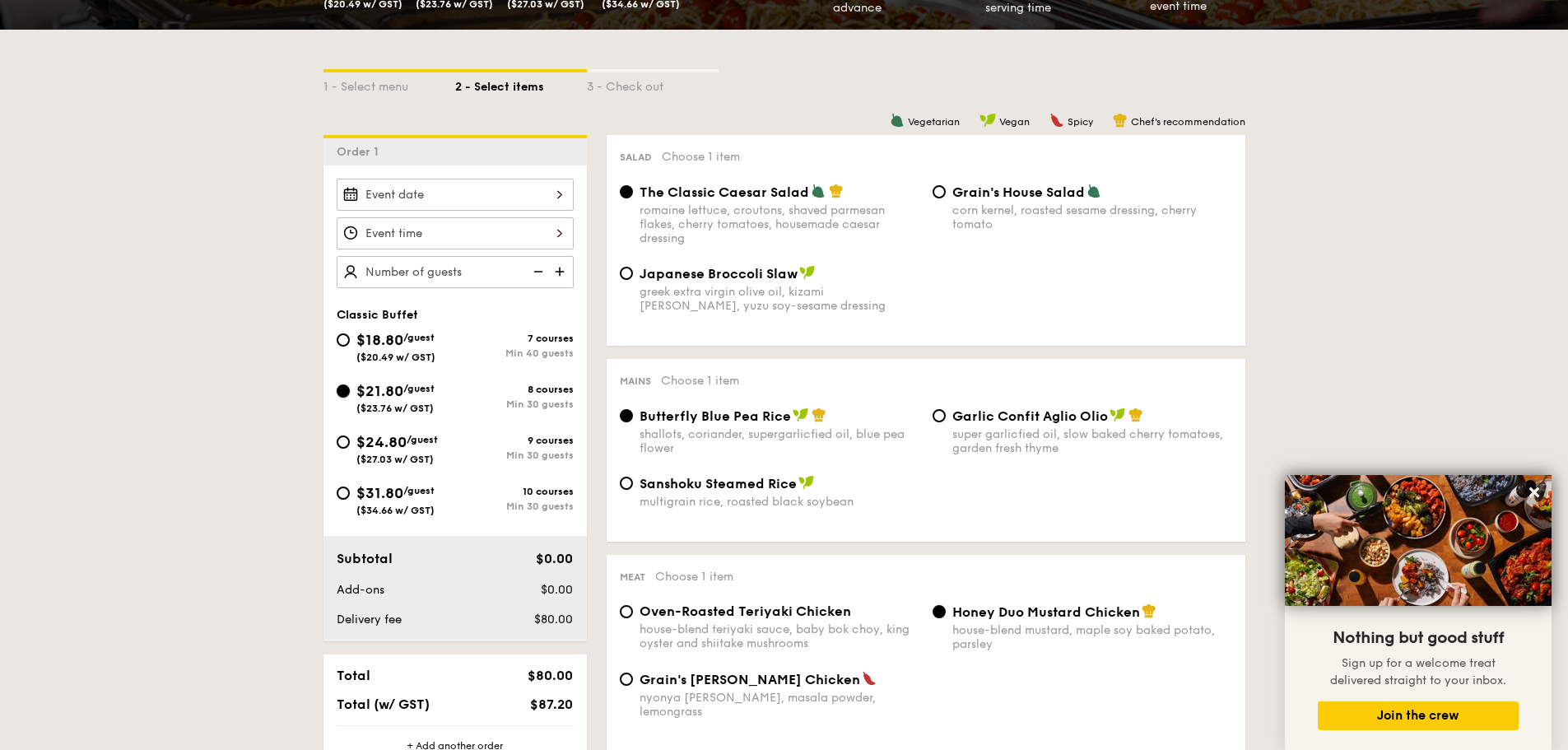
radio input "true"
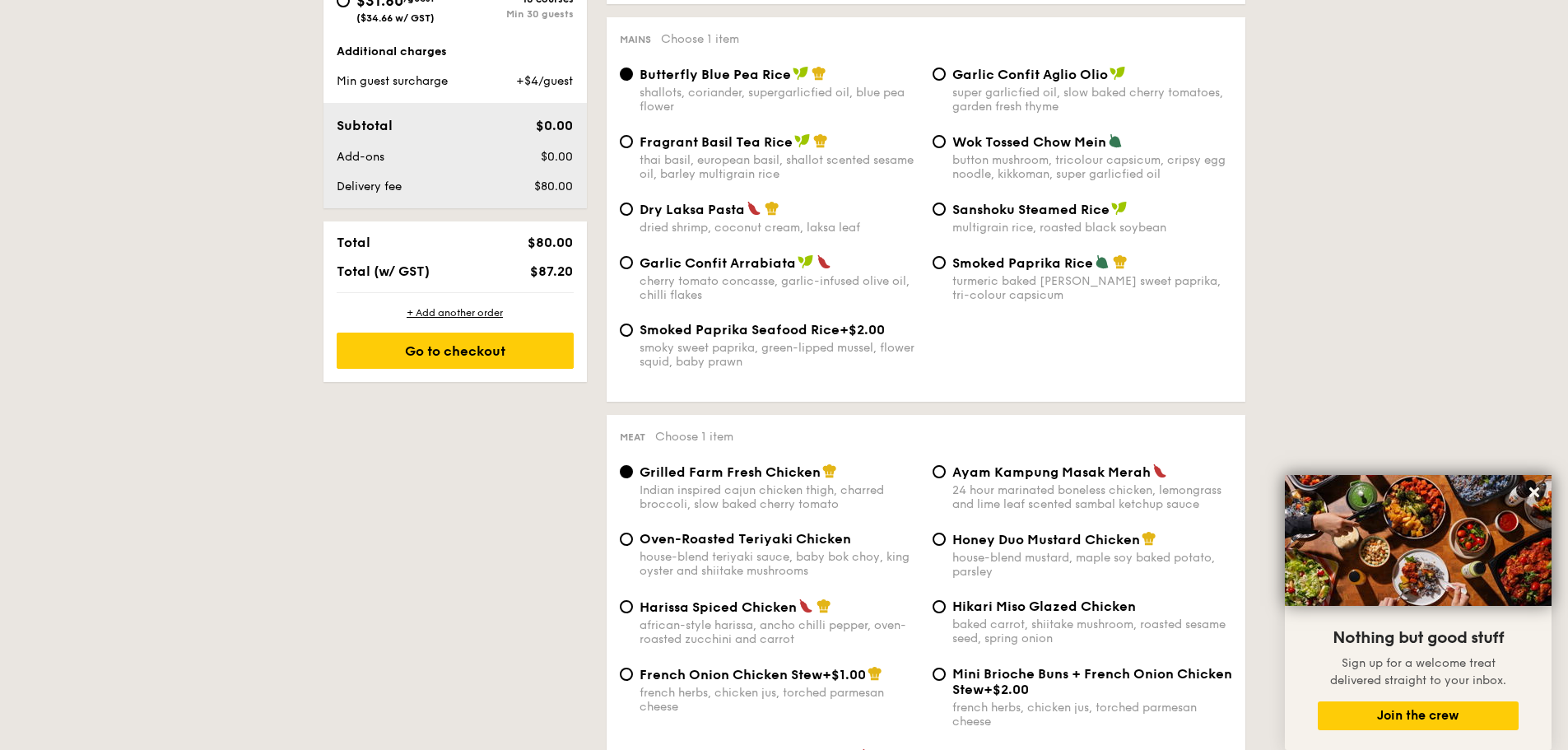
scroll to position [823, 0]
click at [938, 471] on input "Ayam Kampung Masak Merah 24 hour marinated boneless chicken, lemongrass and lim…" at bounding box center [939, 469] width 14 height 14
radio input "true"
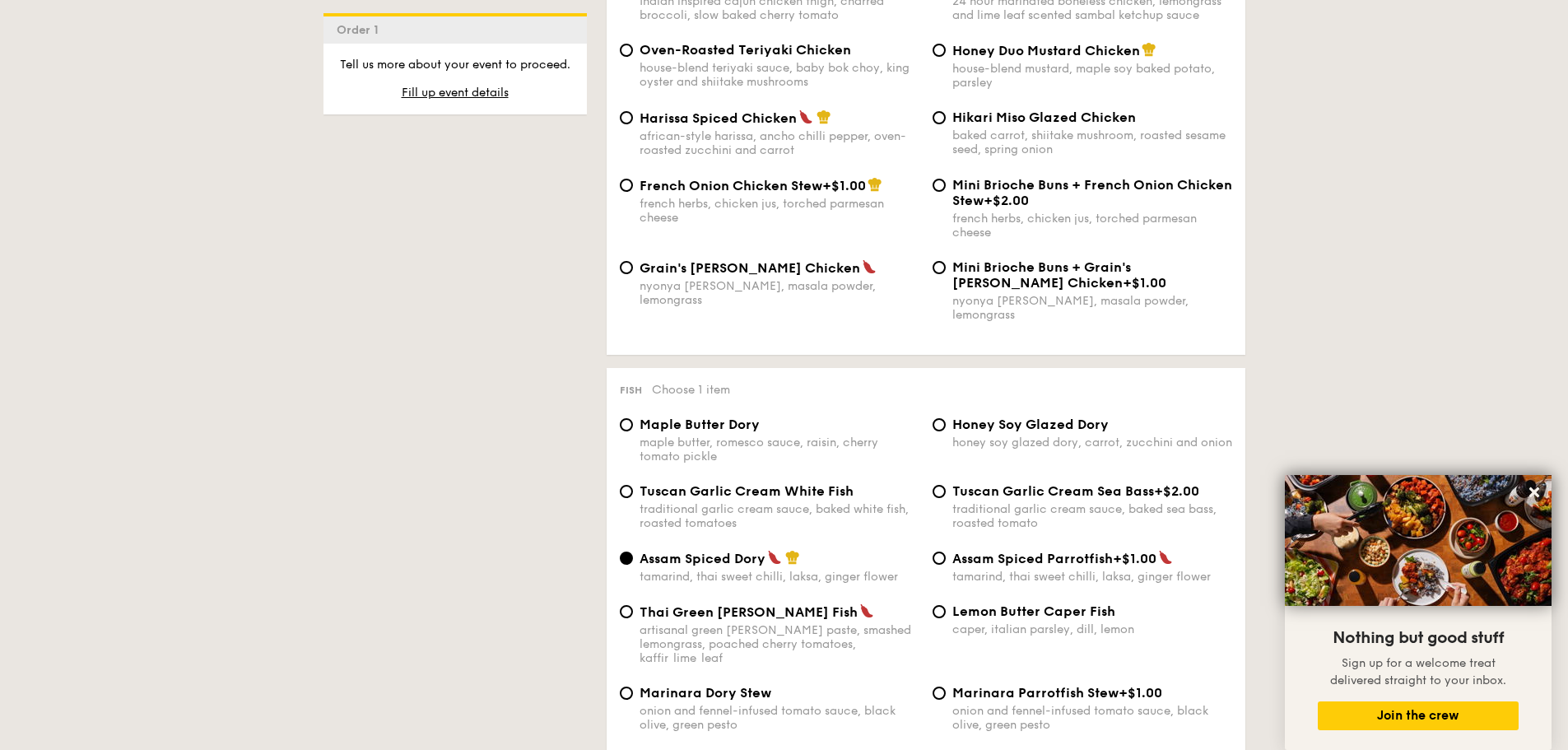
scroll to position [1317, 0]
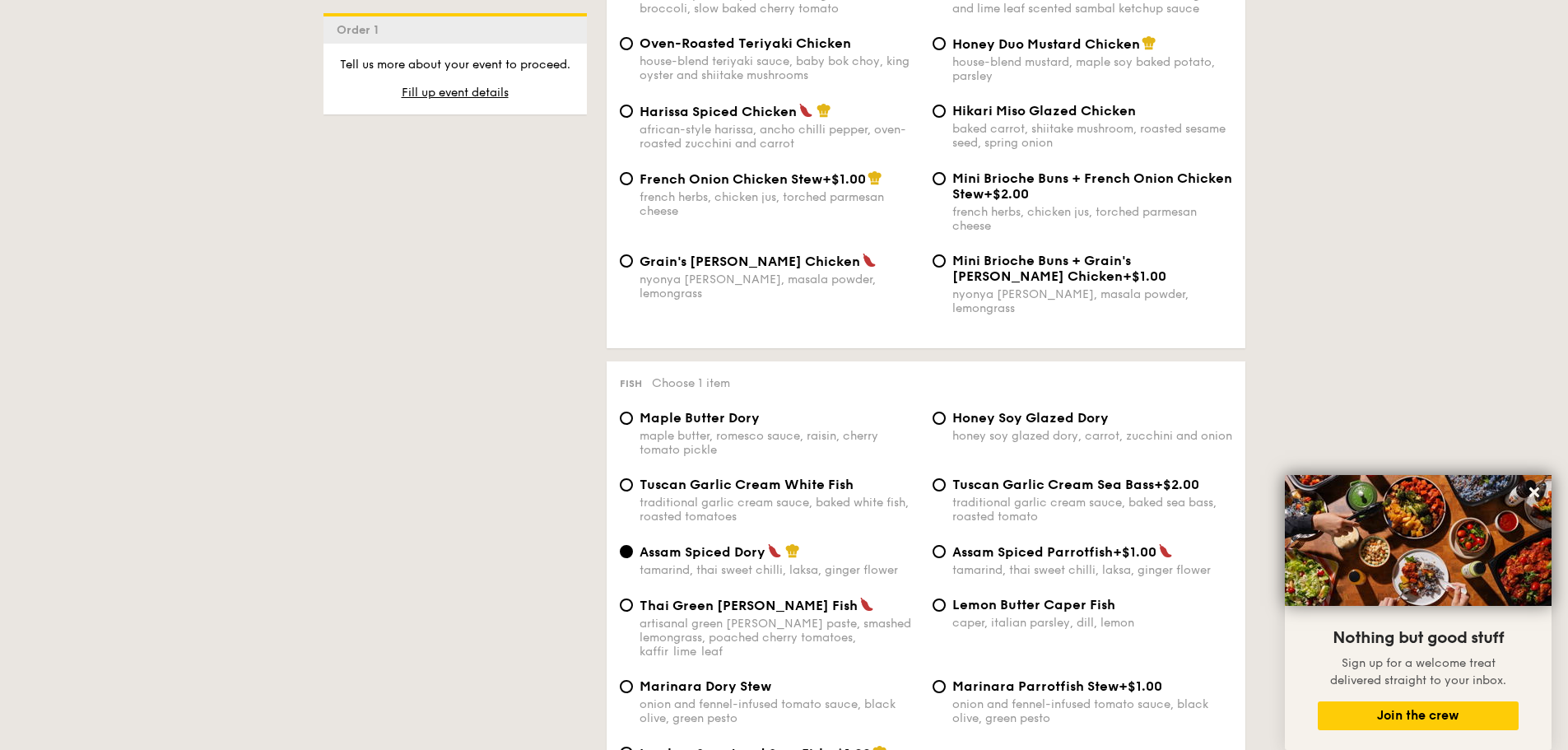
click at [839, 477] on span "Tuscan Garlic Cream White Fish" at bounding box center [747, 484] width 214 height 15
click at [633, 478] on input "Tuscan Garlic Cream White Fish traditional garlic cream sauce, baked white fish…" at bounding box center [626, 485] width 14 height 14
radio input "true"
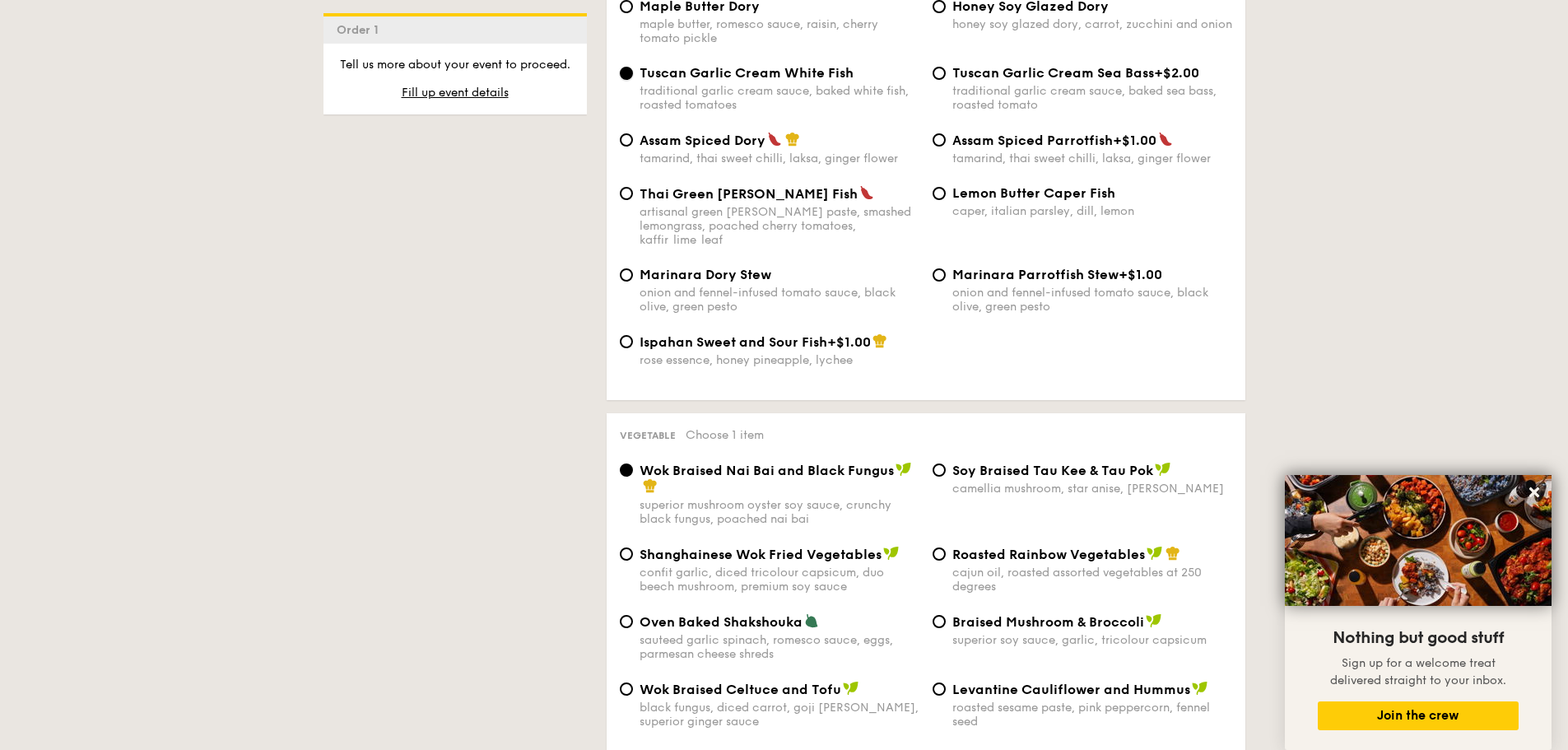
scroll to position [2140, 0]
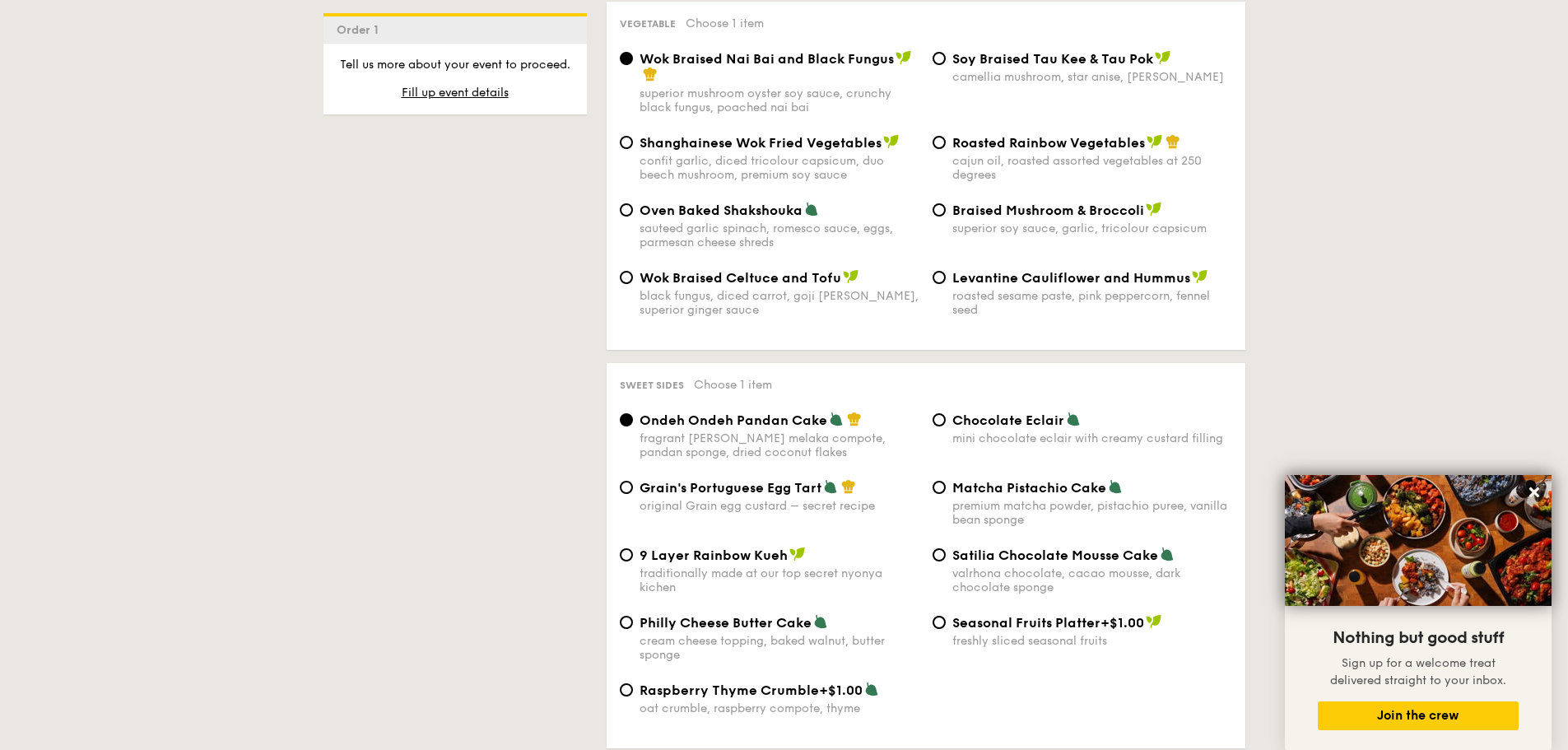
click at [758, 479] on div "Grain's Portuguese Egg Tart original Grain egg custard – secret recipe" at bounding box center [780, 495] width 280 height 33
click at [633, 481] on input "Grain's Portuguese Egg Tart original Grain egg custard – secret recipe" at bounding box center [626, 487] width 14 height 14
radio input "true"
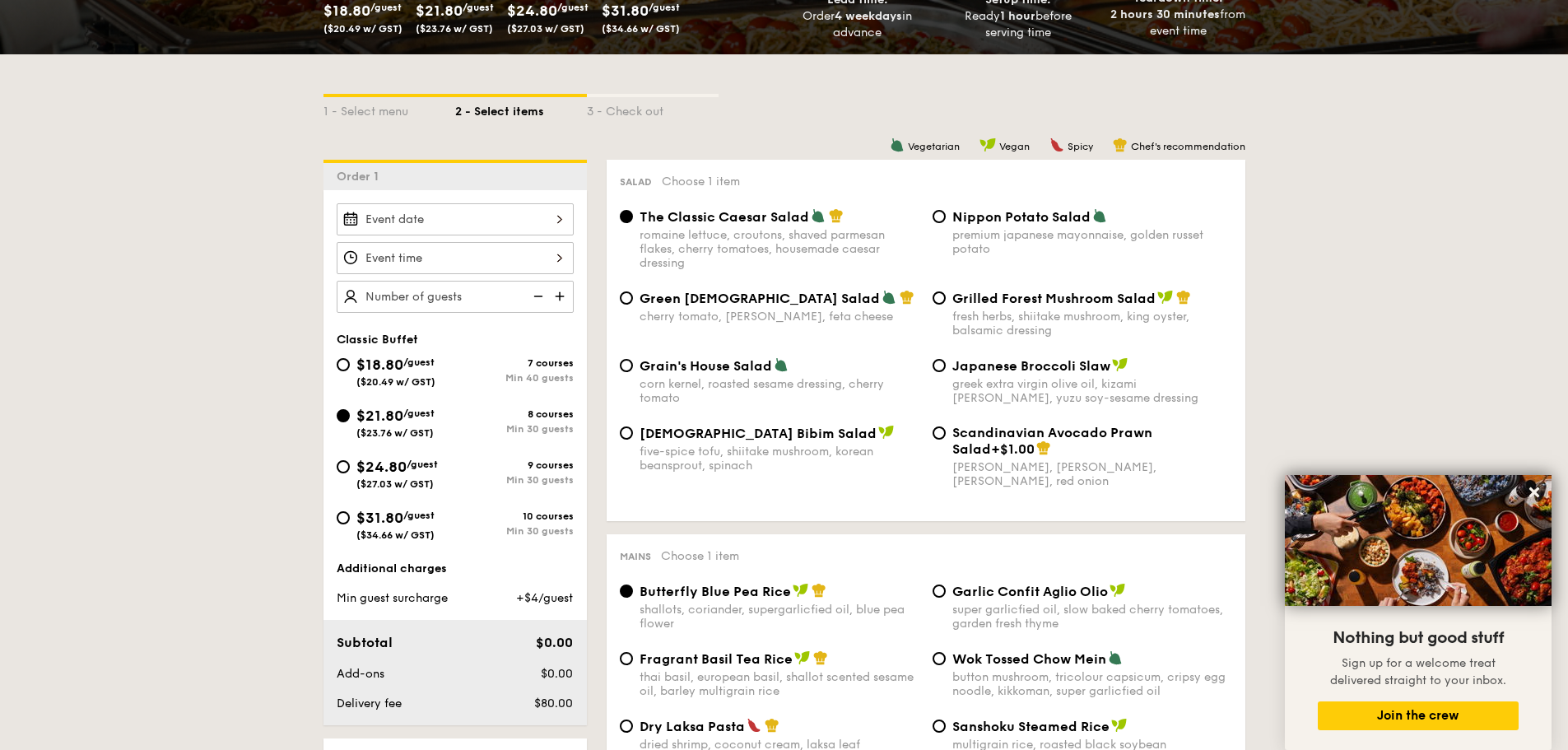
scroll to position [329, 0]
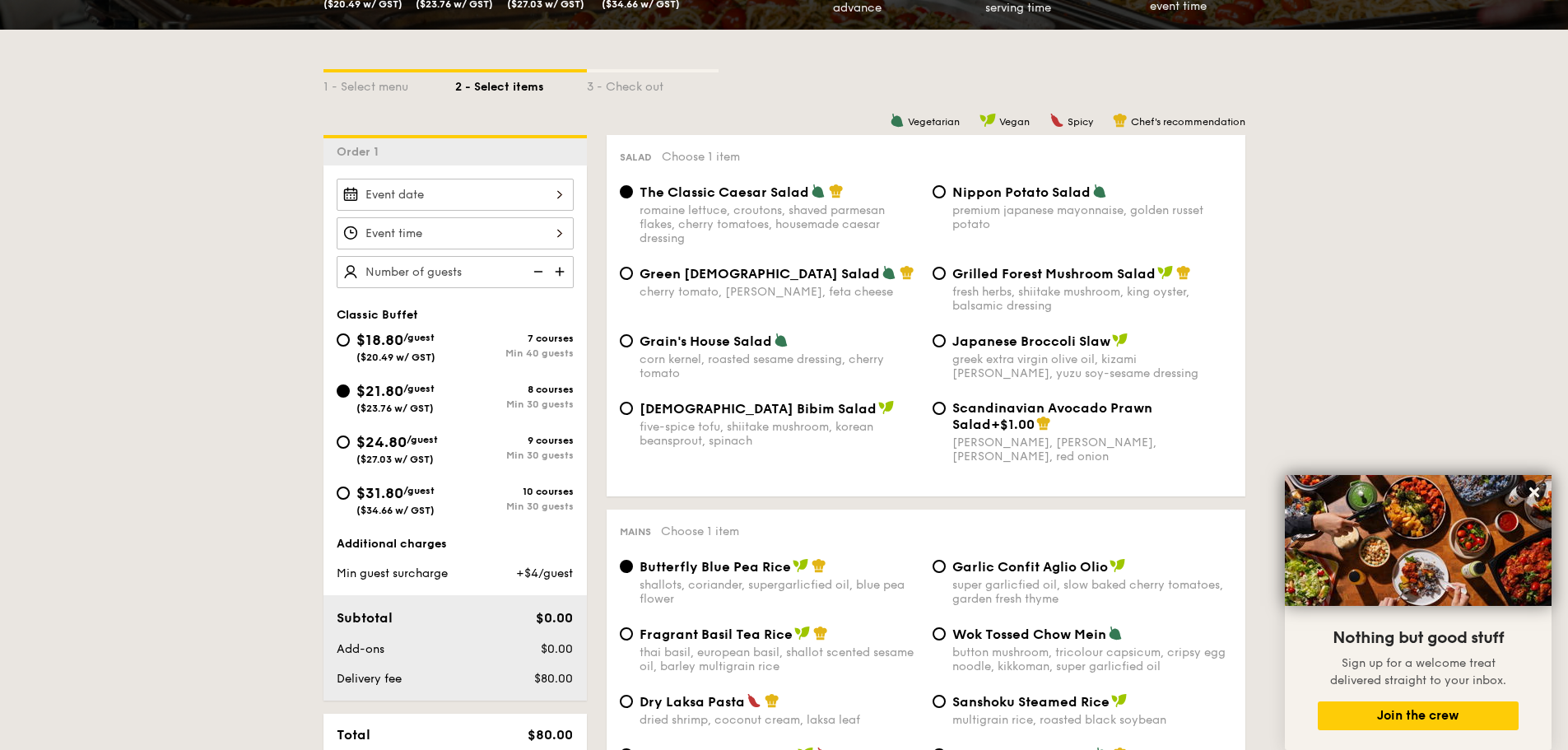
click at [556, 270] on img at bounding box center [561, 272] width 24 height 32
click at [531, 271] on img at bounding box center [536, 272] width 24 height 32
click at [562, 274] on img at bounding box center [561, 272] width 24 height 32
click at [537, 273] on img at bounding box center [536, 272] width 24 height 32
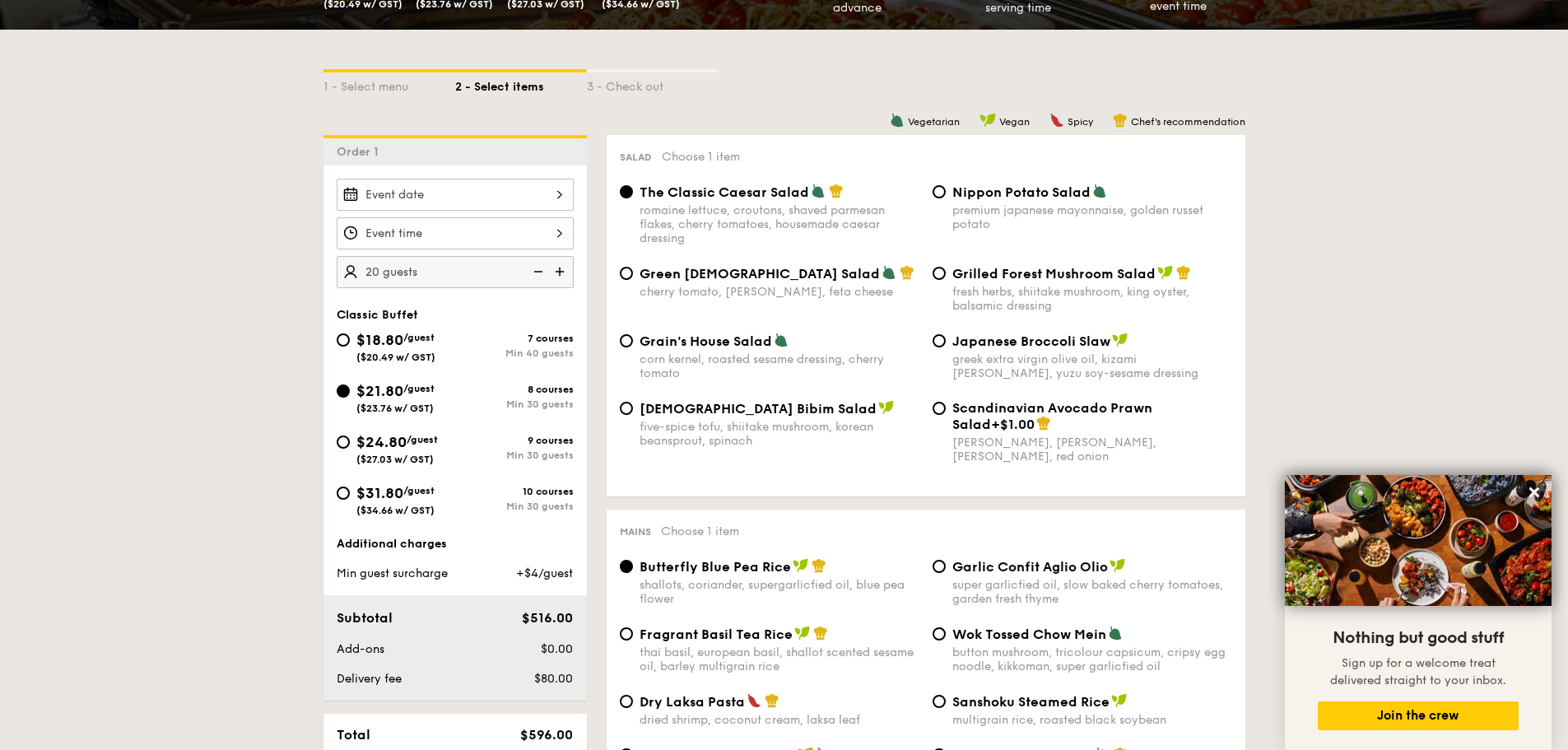
click at [537, 273] on img at bounding box center [536, 272] width 24 height 32
click at [557, 276] on img at bounding box center [561, 272] width 24 height 32
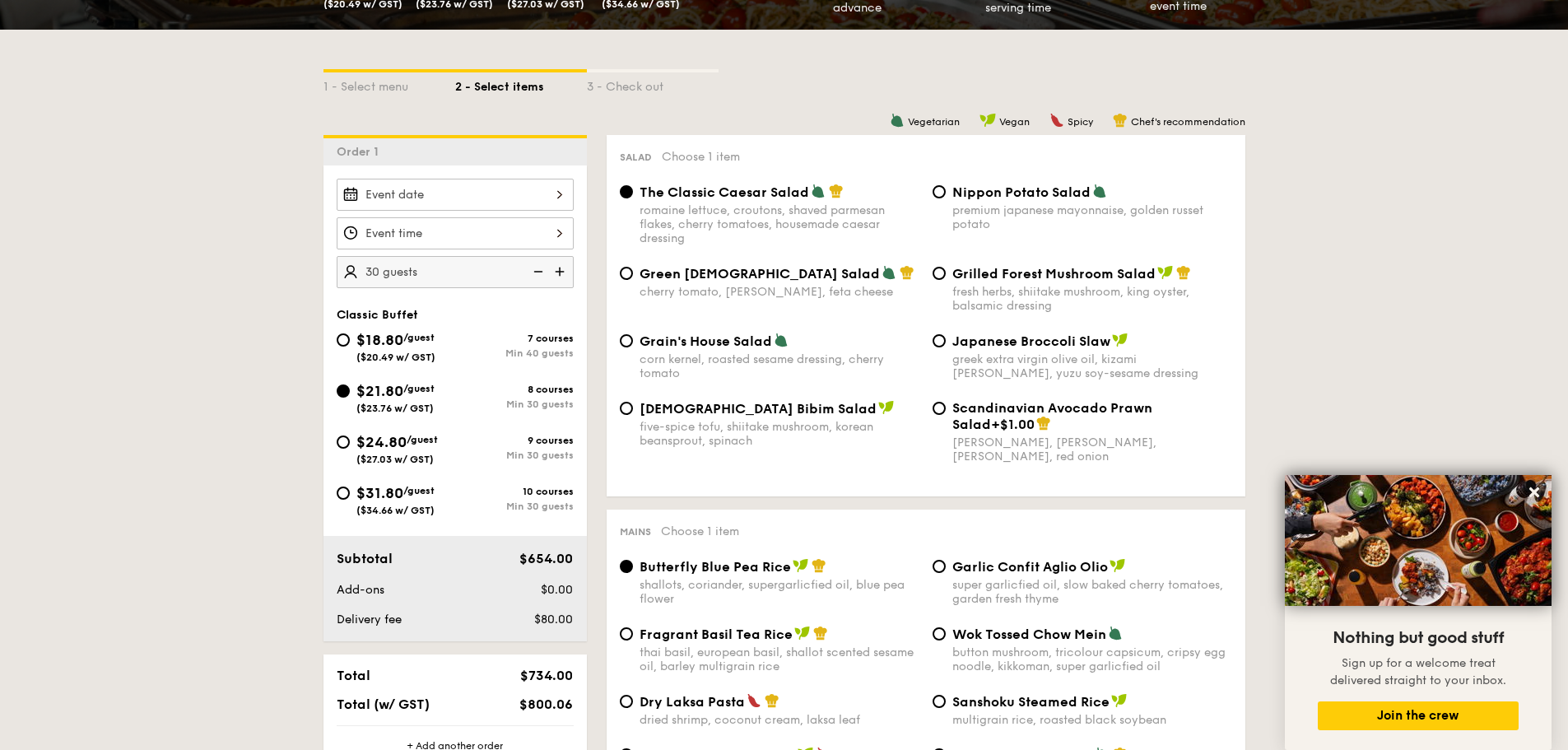
click at [545, 235] on div at bounding box center [455, 234] width 237 height 32
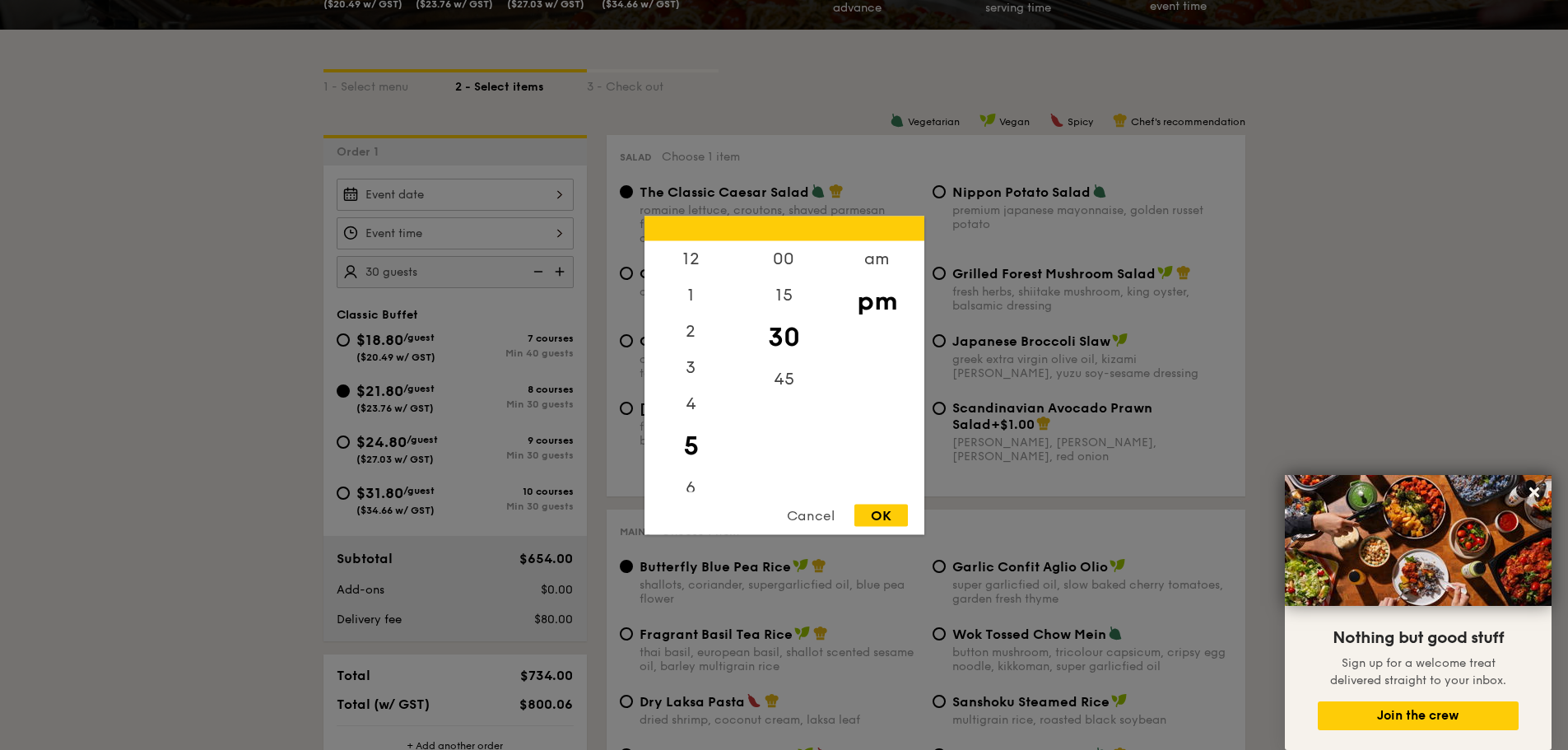
click at [545, 235] on div at bounding box center [784, 375] width 1568 height 750
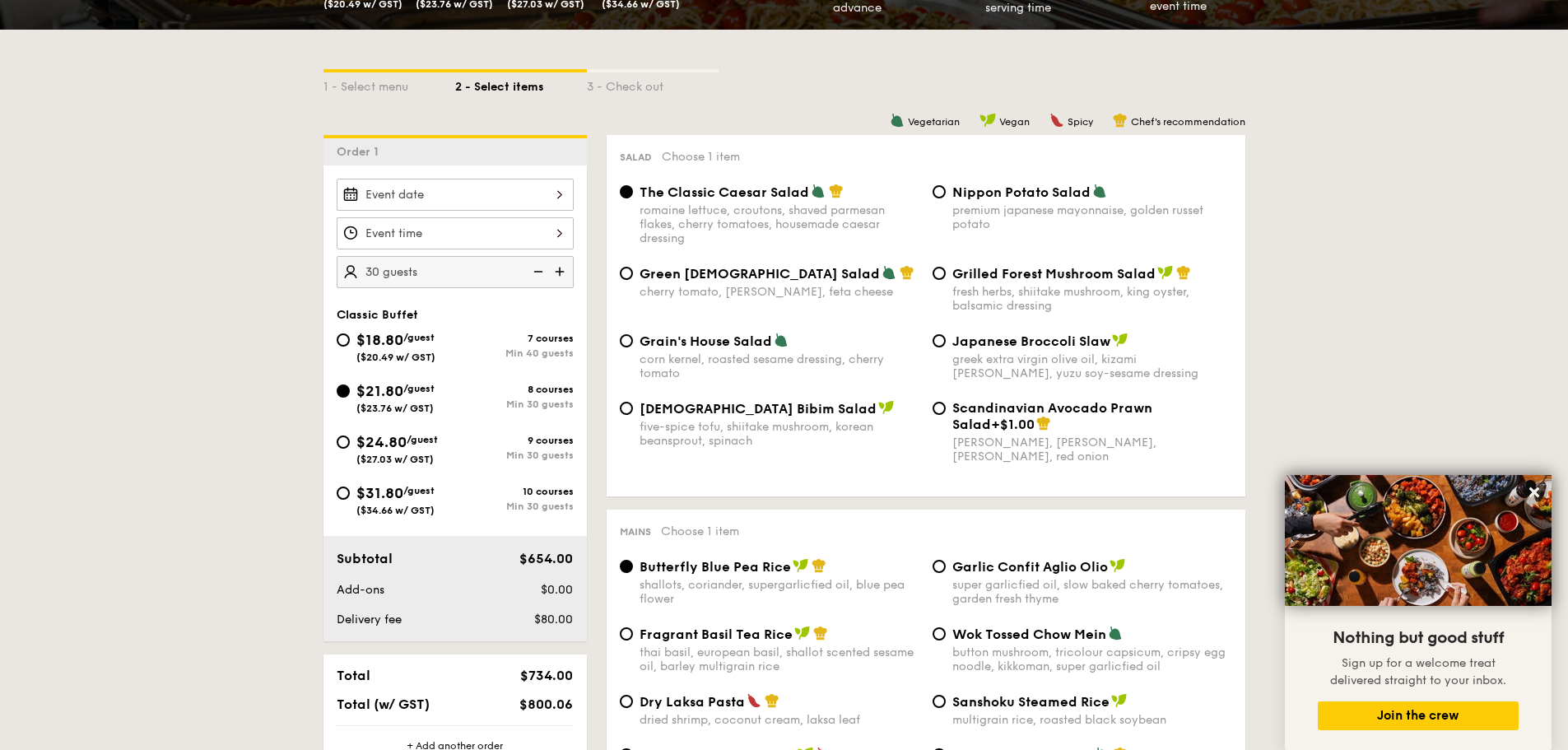
click at [531, 275] on img at bounding box center [536, 272] width 24 height 32
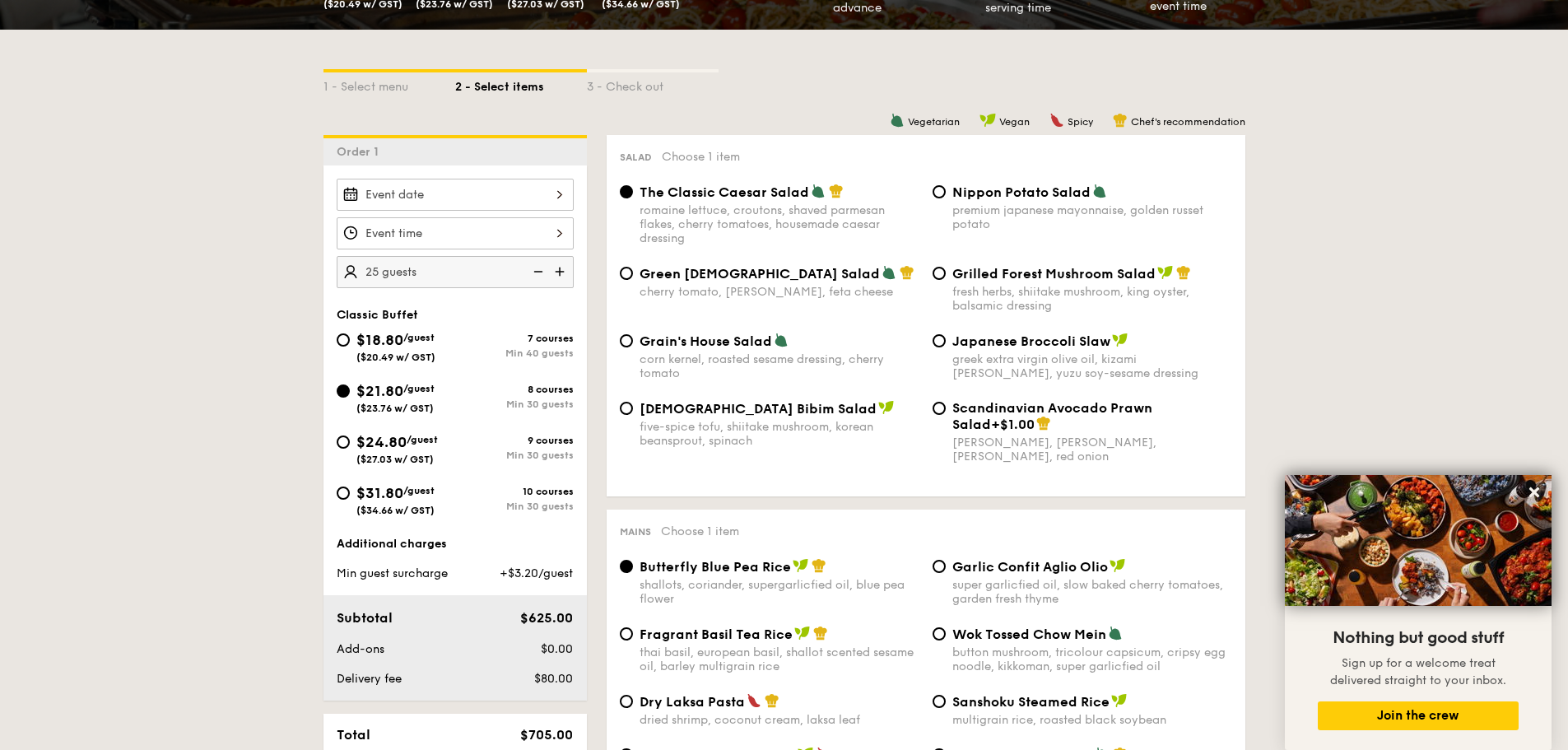
click at [559, 266] on img at bounding box center [561, 272] width 24 height 32
type input "30 guests"
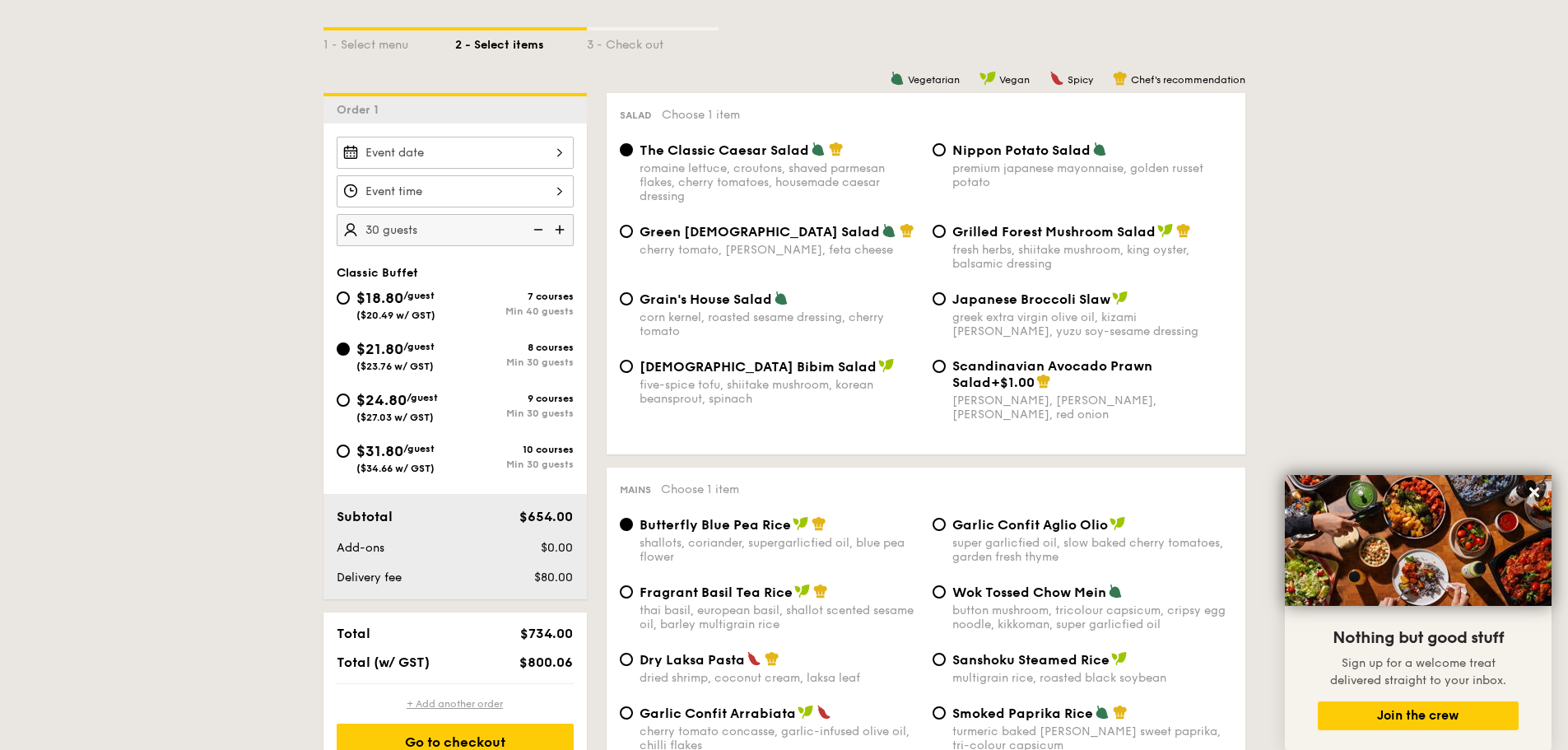
scroll to position [494, 0]
